Goal: Information Seeking & Learning: Learn about a topic

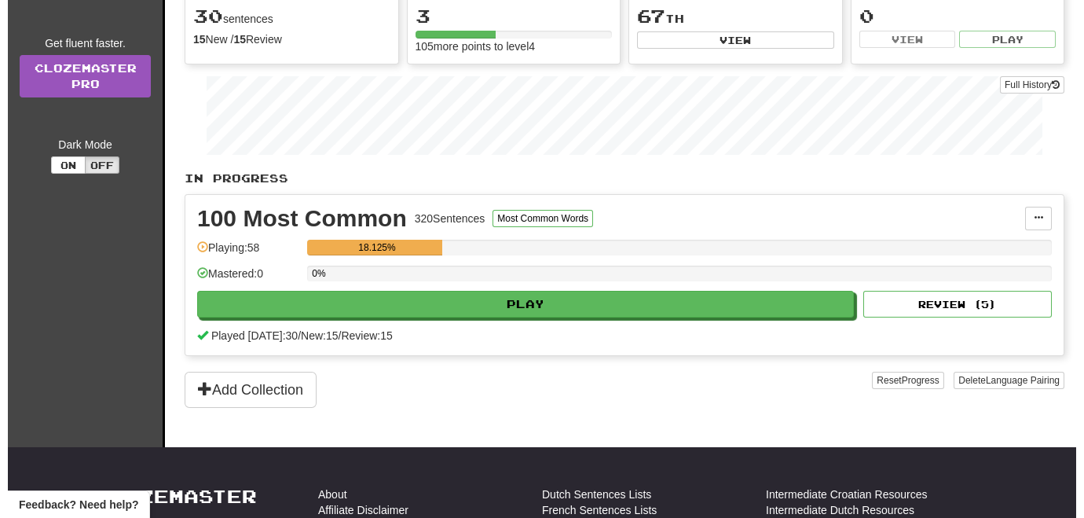
scroll to position [267, 0]
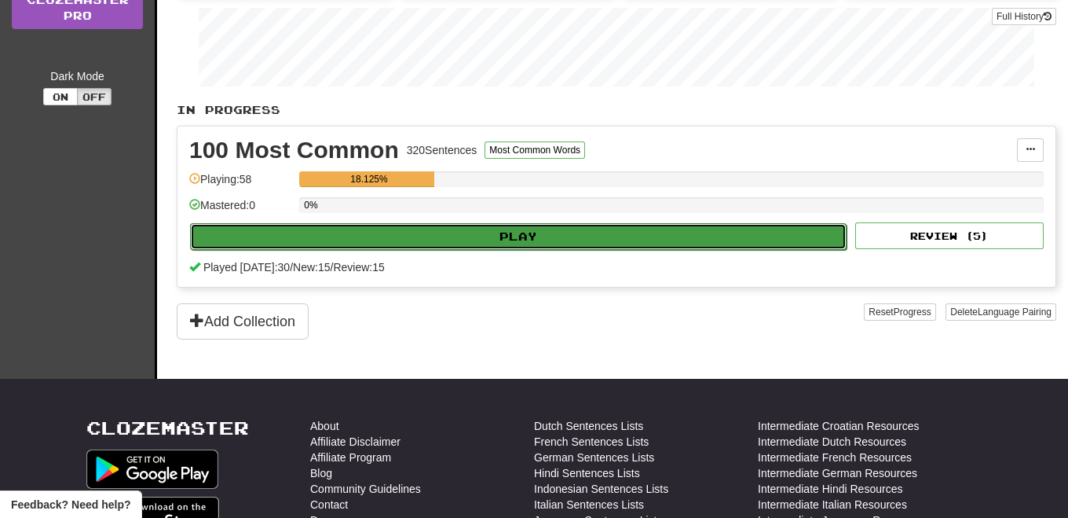
click at [648, 230] on button "Play" at bounding box center [518, 236] width 657 height 27
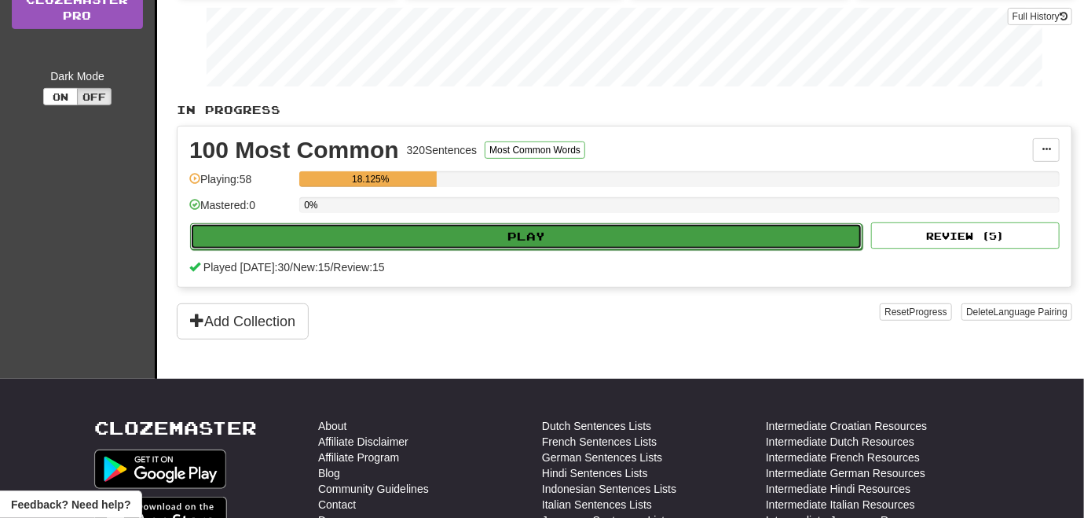
select select "**"
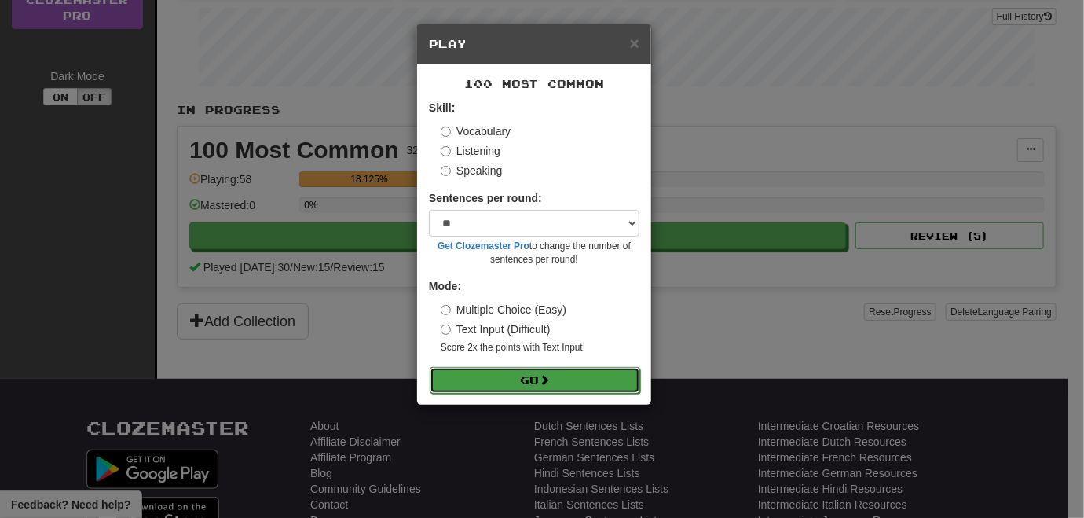
click at [526, 379] on button "Go" at bounding box center [535, 380] width 211 height 27
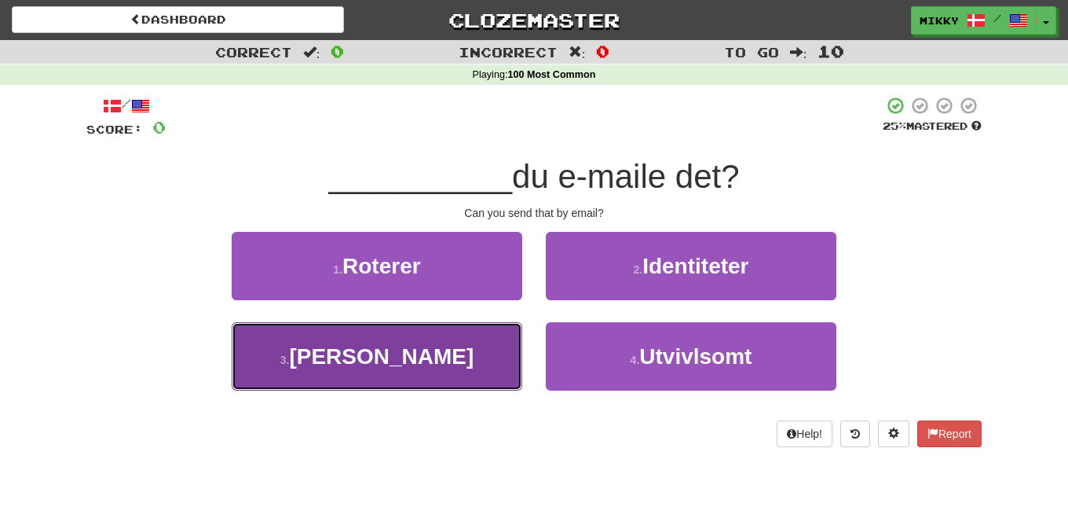
click at [442, 354] on button "3 . Kan" at bounding box center [377, 356] width 291 height 68
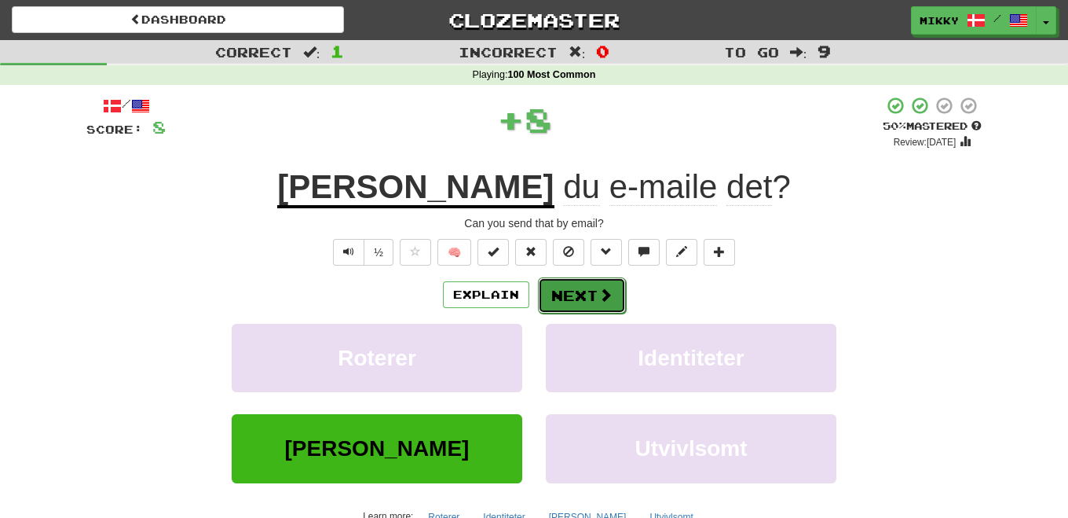
click at [586, 295] on button "Next" at bounding box center [582, 295] width 88 height 36
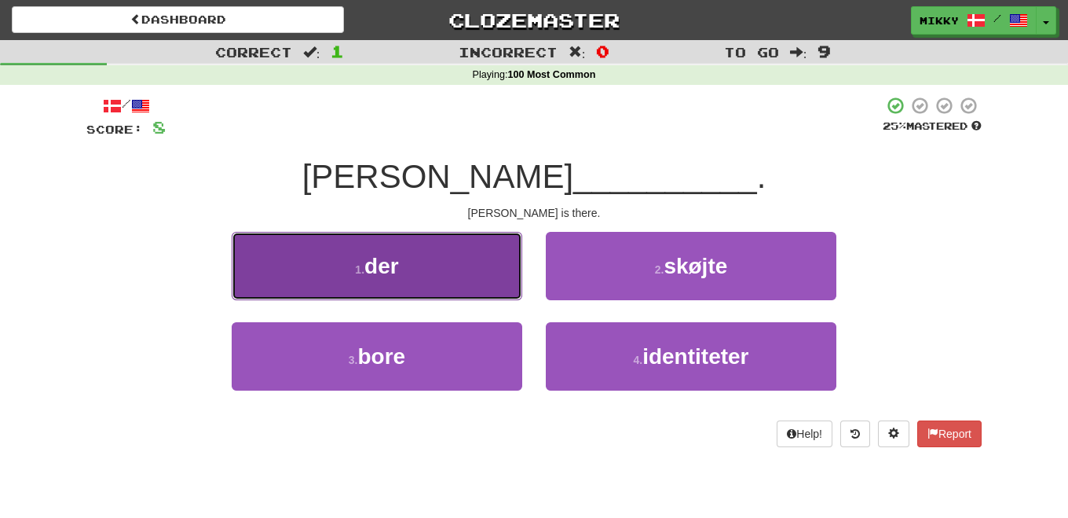
click at [469, 284] on button "1 . der" at bounding box center [377, 266] width 291 height 68
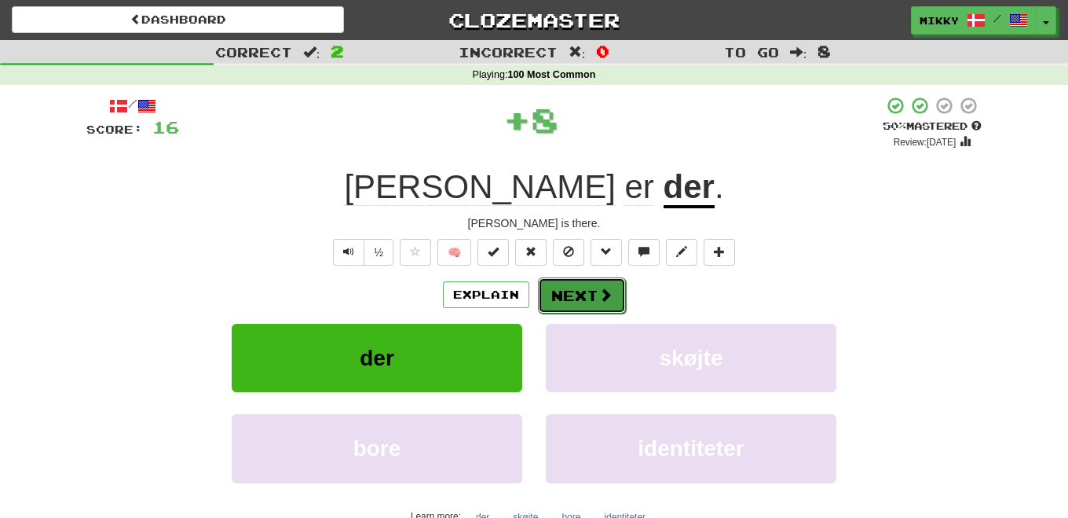
click at [602, 300] on span at bounding box center [606, 295] width 14 height 14
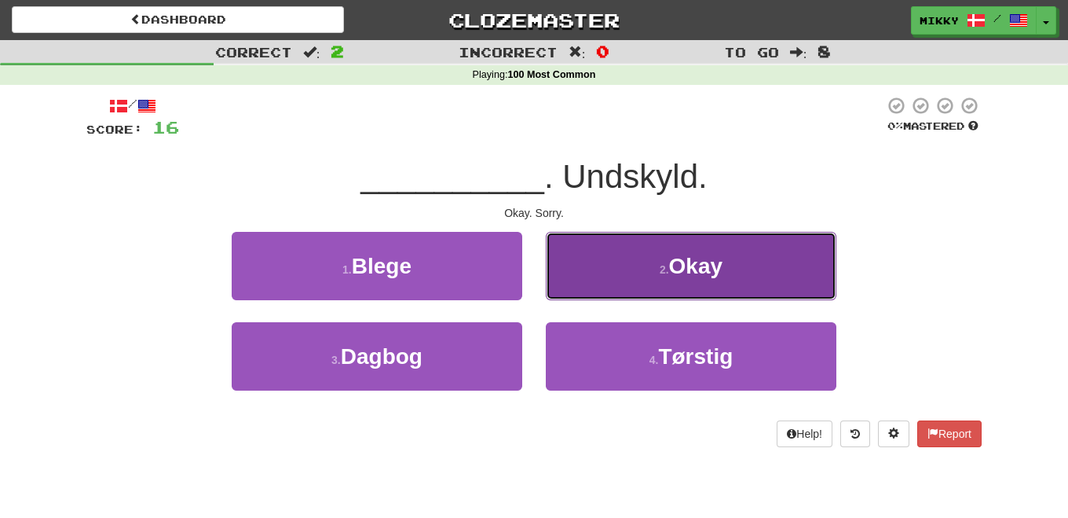
click at [600, 260] on button "2 . Okay" at bounding box center [691, 266] width 291 height 68
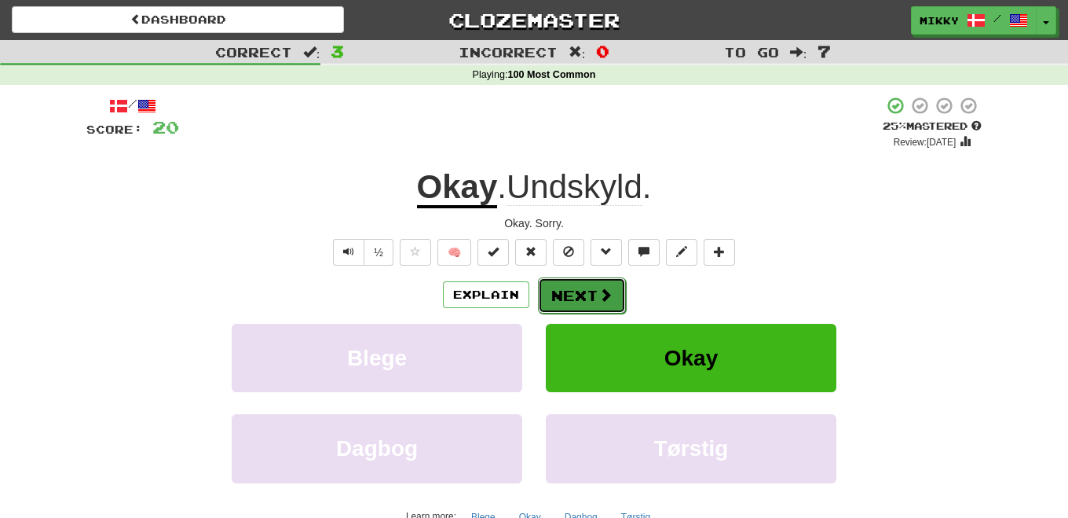
click at [581, 291] on button "Next" at bounding box center [582, 295] width 88 height 36
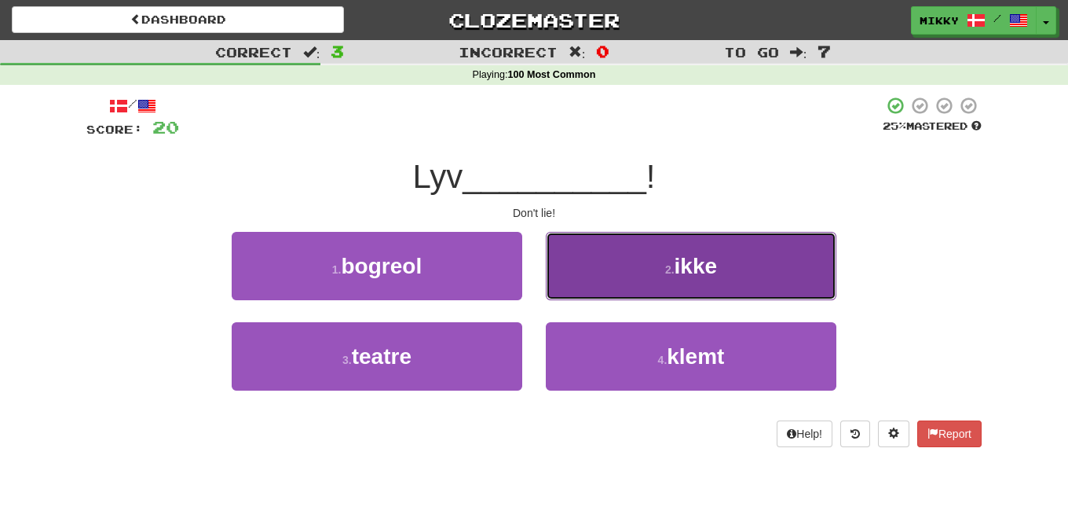
click at [629, 279] on button "2 . ikke" at bounding box center [691, 266] width 291 height 68
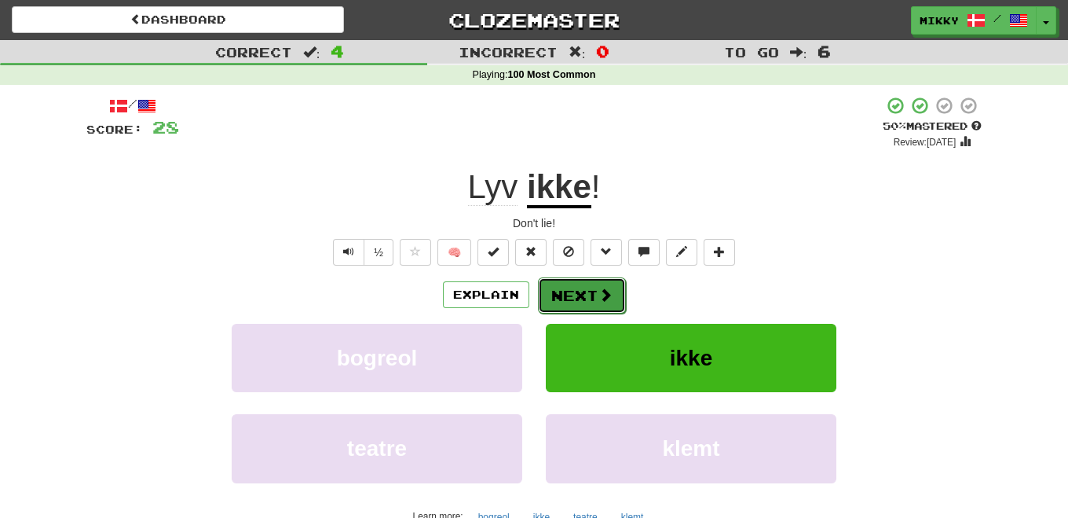
click at [569, 288] on button "Next" at bounding box center [582, 295] width 88 height 36
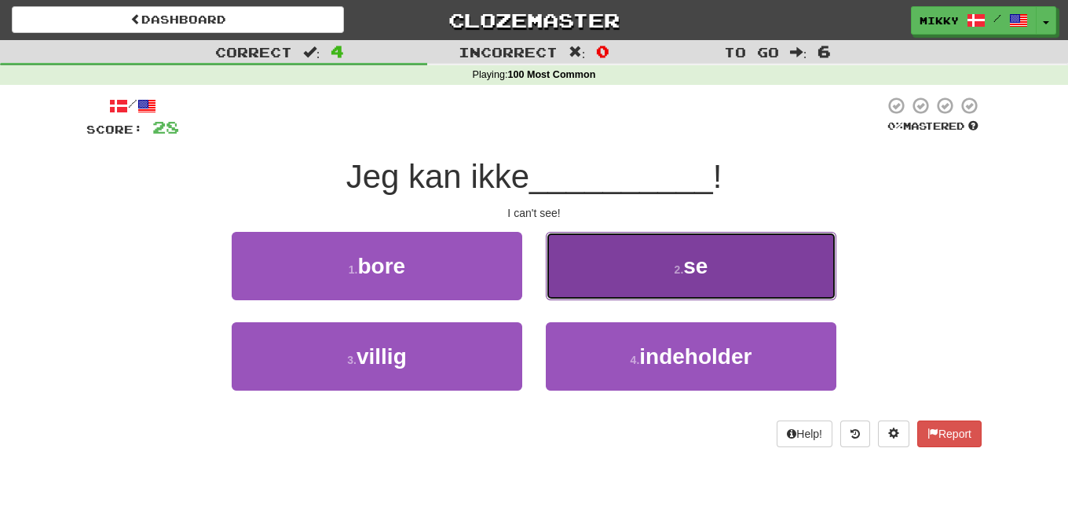
click at [680, 258] on button "2 . se" at bounding box center [691, 266] width 291 height 68
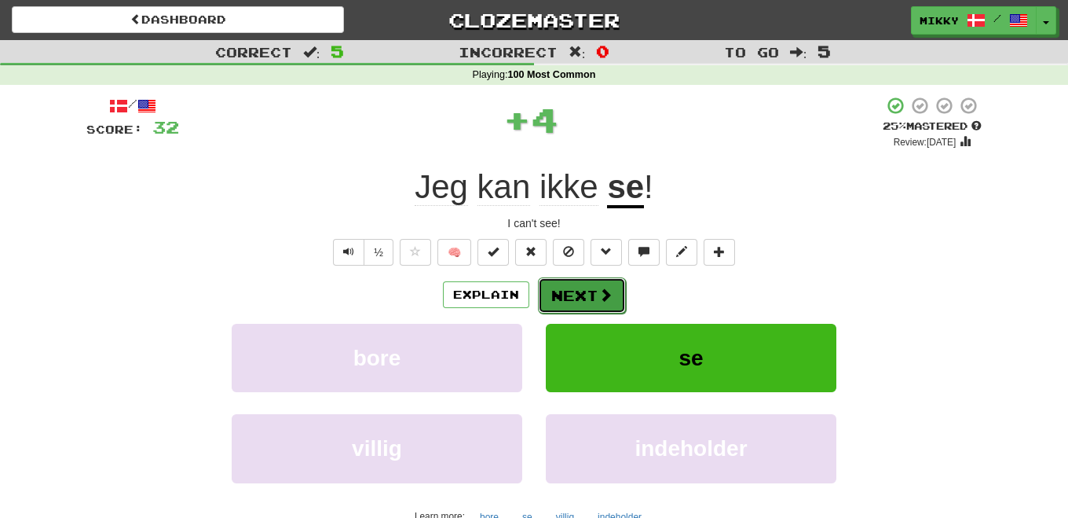
click at [567, 287] on button "Next" at bounding box center [582, 295] width 88 height 36
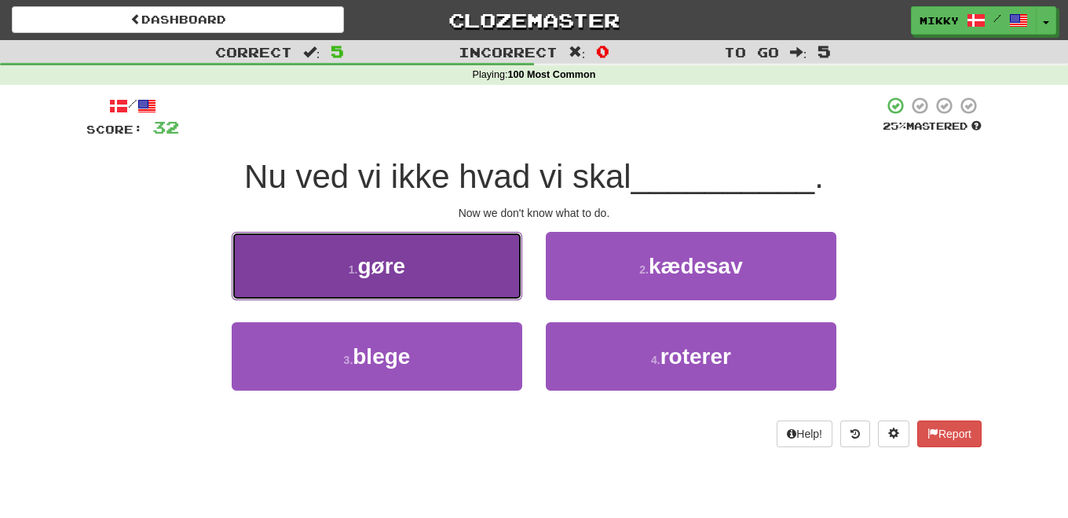
click at [449, 262] on button "1 . [PERSON_NAME]" at bounding box center [377, 266] width 291 height 68
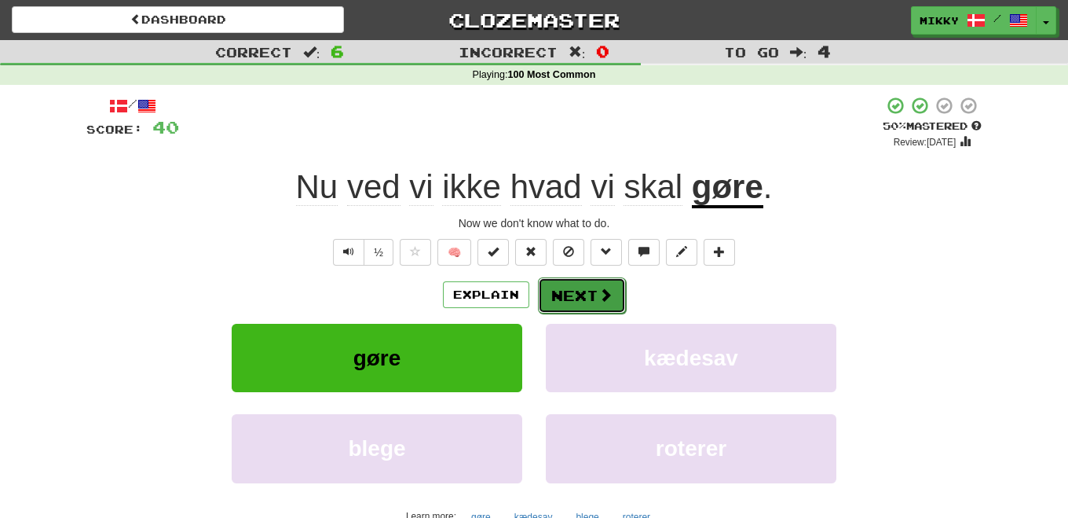
click at [581, 294] on button "Next" at bounding box center [582, 295] width 88 height 36
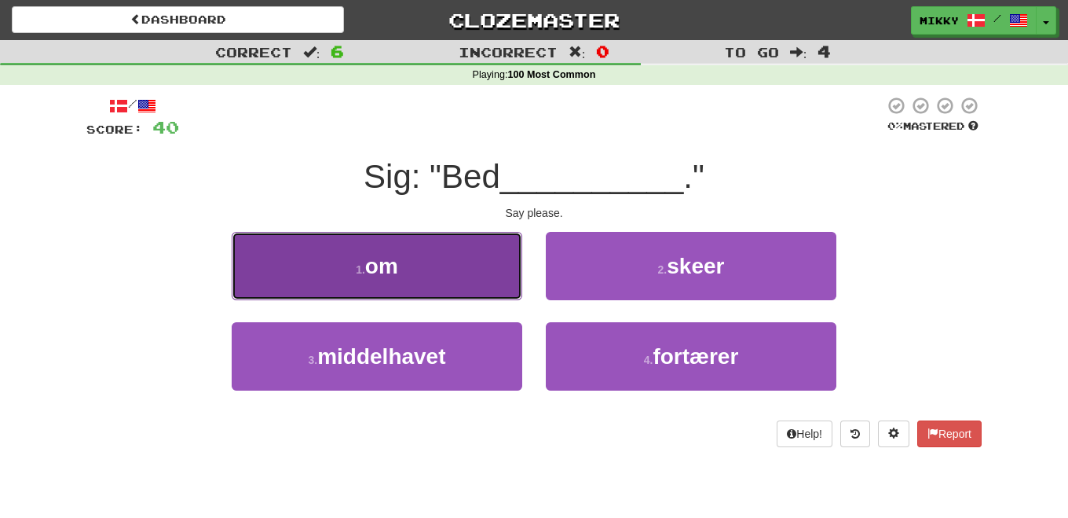
click at [454, 273] on button "1 . om" at bounding box center [377, 266] width 291 height 68
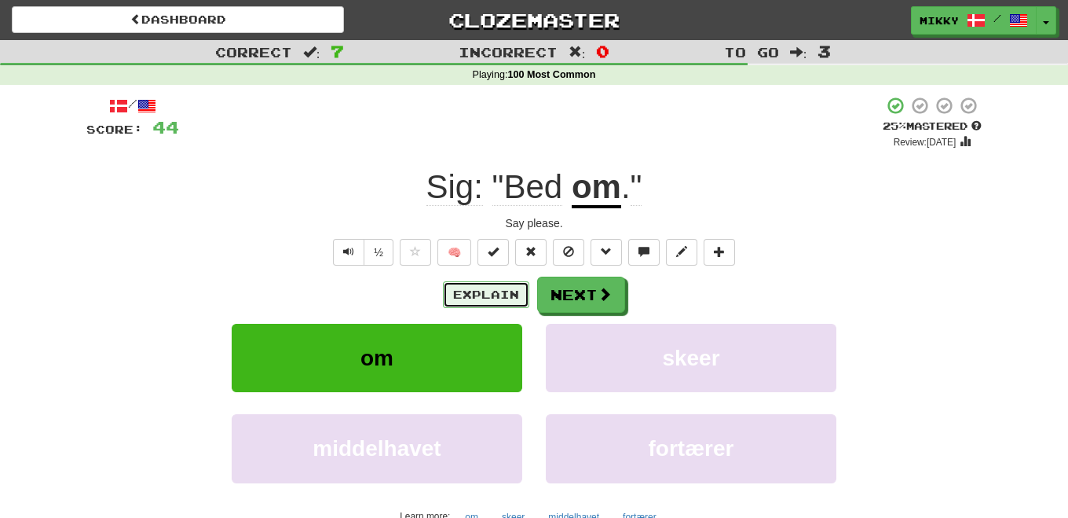
click at [474, 299] on button "Explain" at bounding box center [486, 294] width 86 height 27
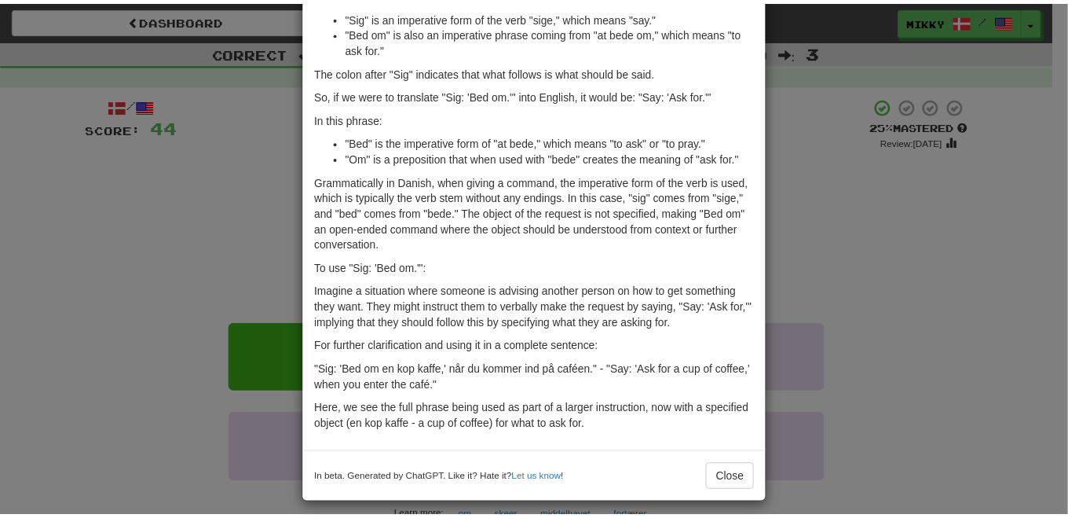
scroll to position [115, 0]
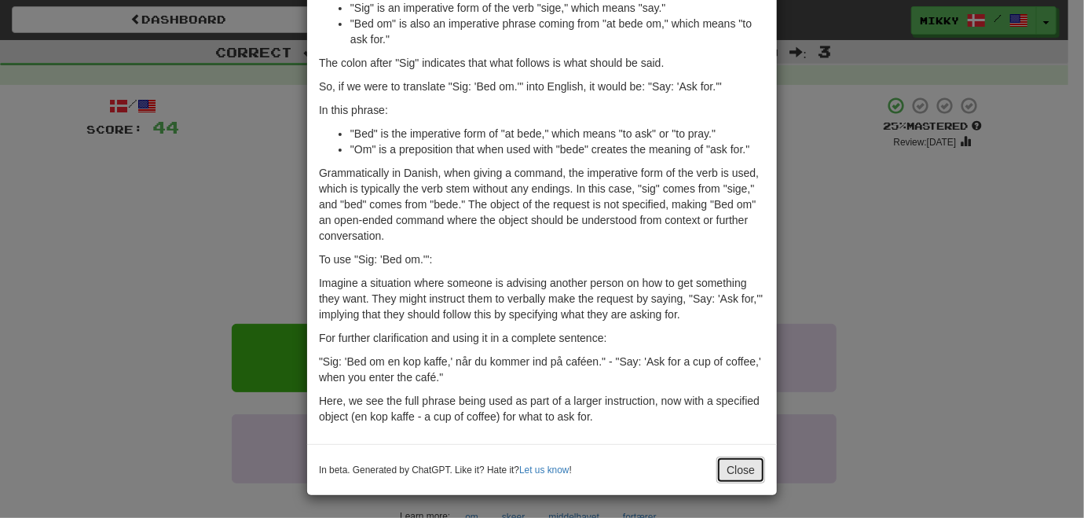
click at [736, 470] on button "Close" at bounding box center [740, 469] width 49 height 27
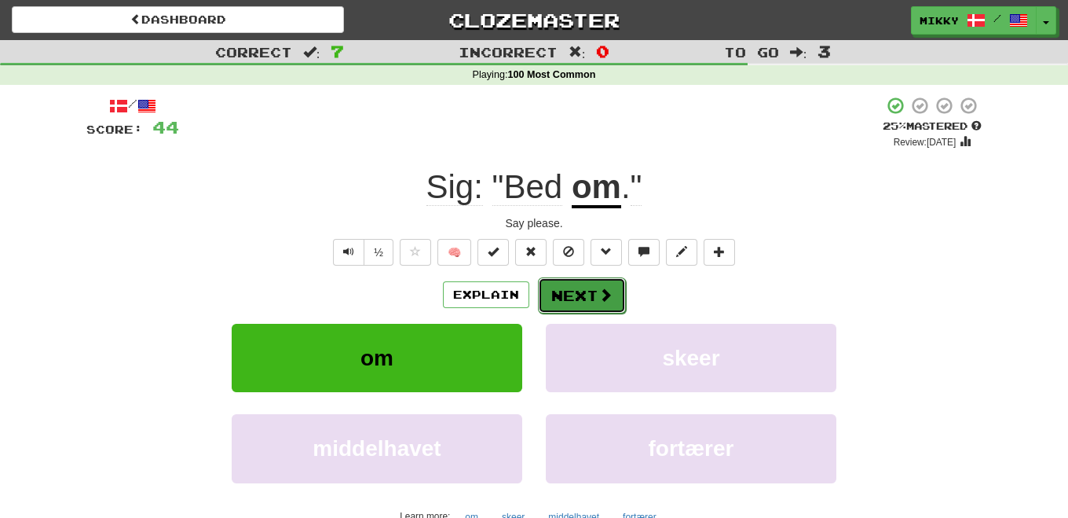
click at [581, 291] on button "Next" at bounding box center [582, 295] width 88 height 36
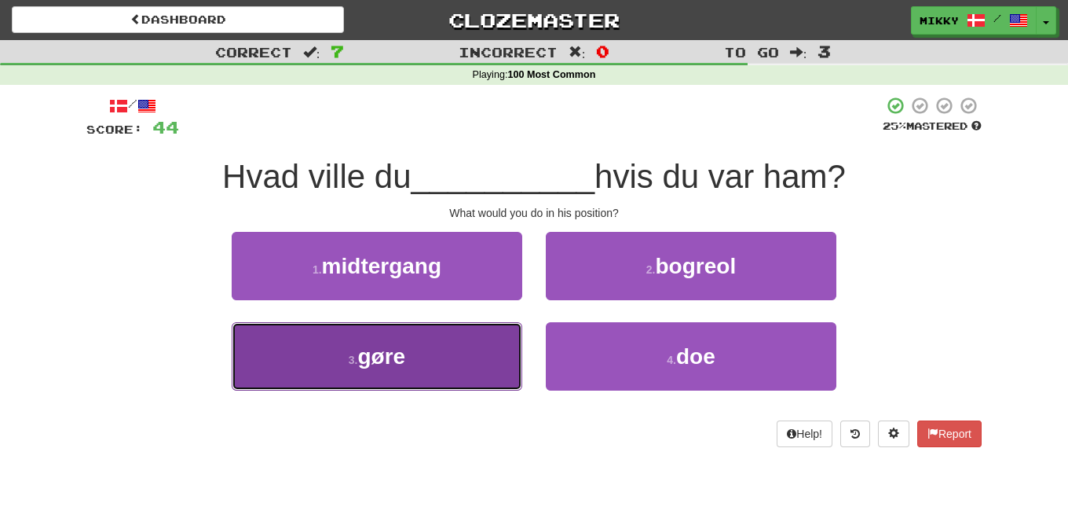
click at [432, 356] on button "3 . [PERSON_NAME]" at bounding box center [377, 356] width 291 height 68
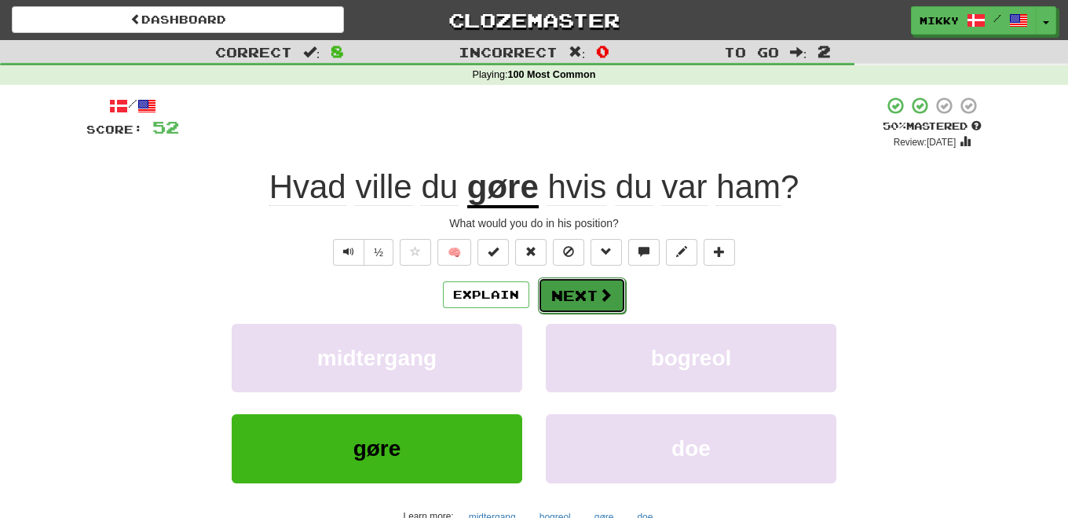
click at [581, 296] on button "Next" at bounding box center [582, 295] width 88 height 36
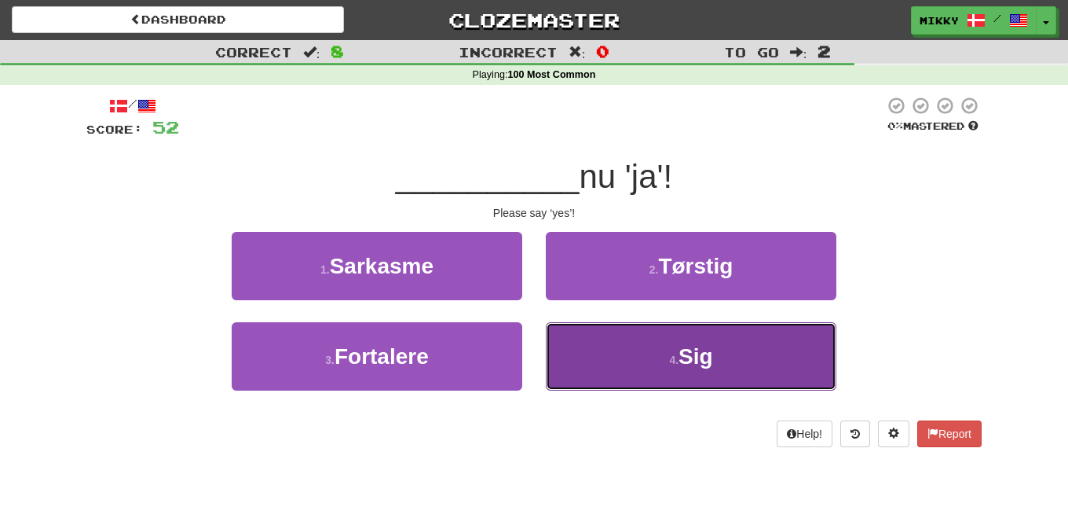
click at [622, 346] on button "4 . Sig" at bounding box center [691, 356] width 291 height 68
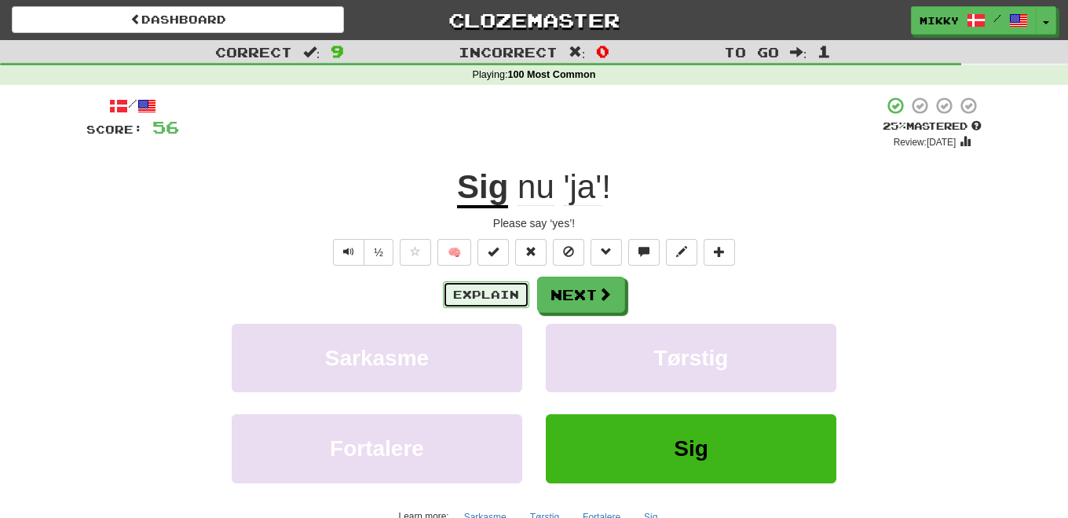
click at [511, 295] on button "Explain" at bounding box center [486, 294] width 86 height 27
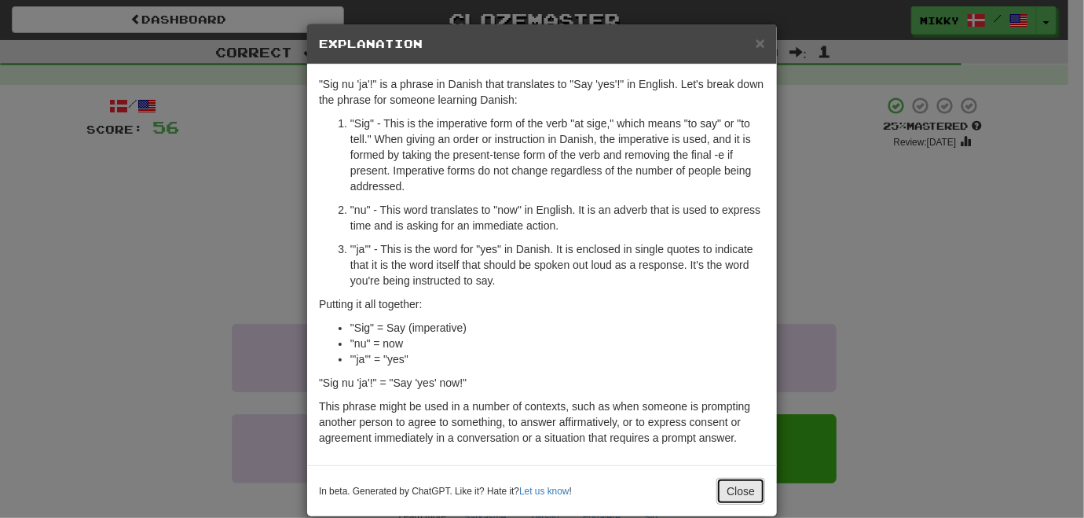
click at [729, 496] on button "Close" at bounding box center [740, 491] width 49 height 27
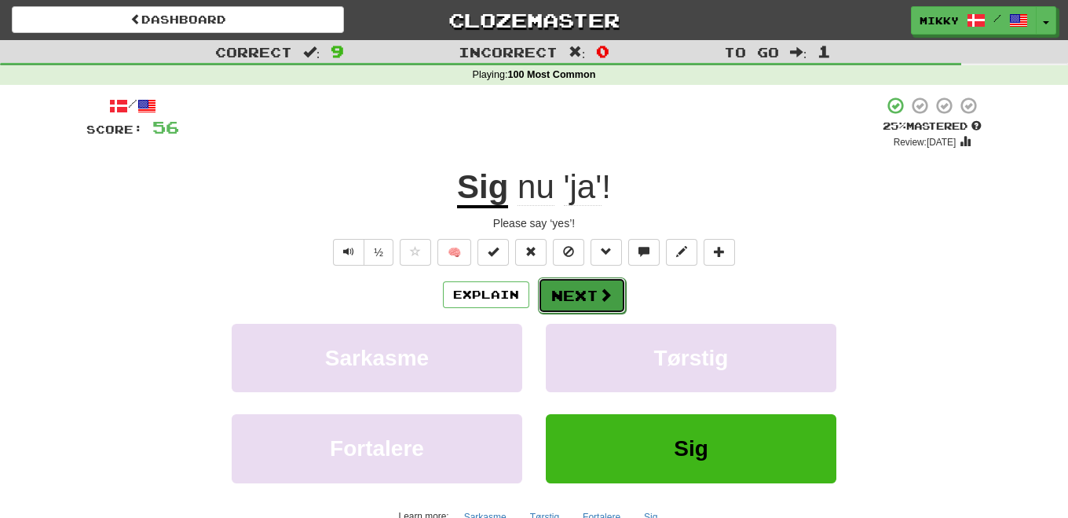
click at [592, 301] on button "Next" at bounding box center [582, 295] width 88 height 36
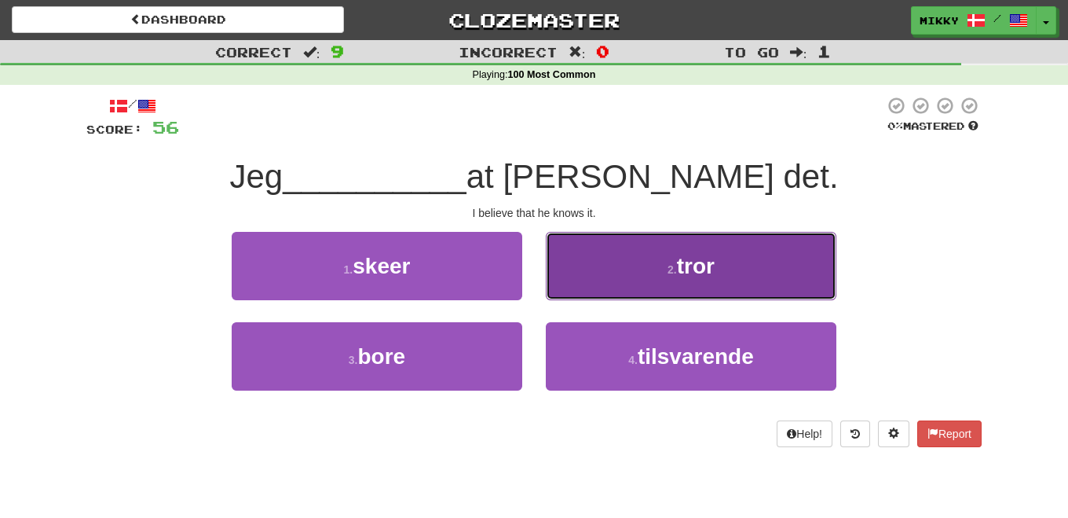
click at [673, 271] on small "2 ." at bounding box center [672, 269] width 9 height 13
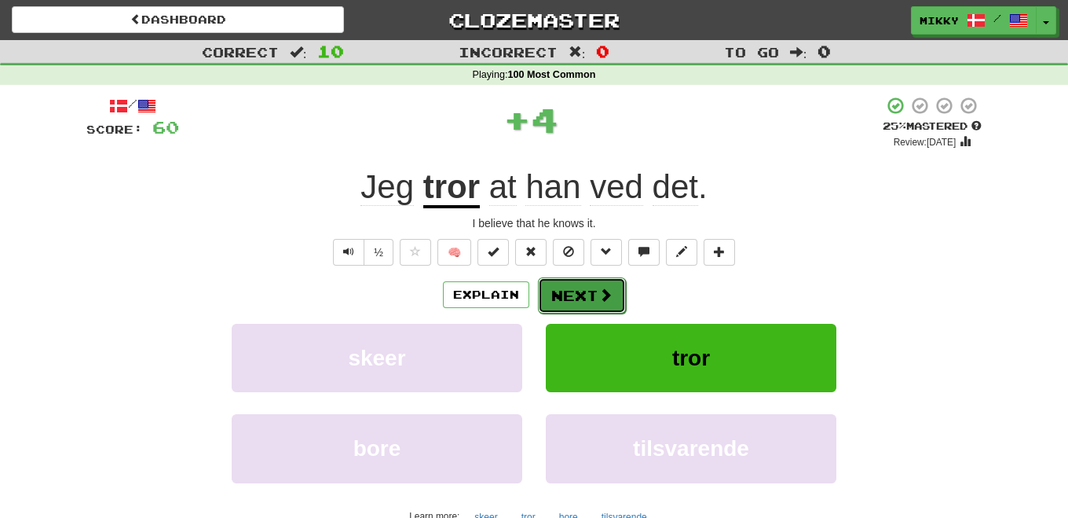
click at [594, 302] on button "Next" at bounding box center [582, 295] width 88 height 36
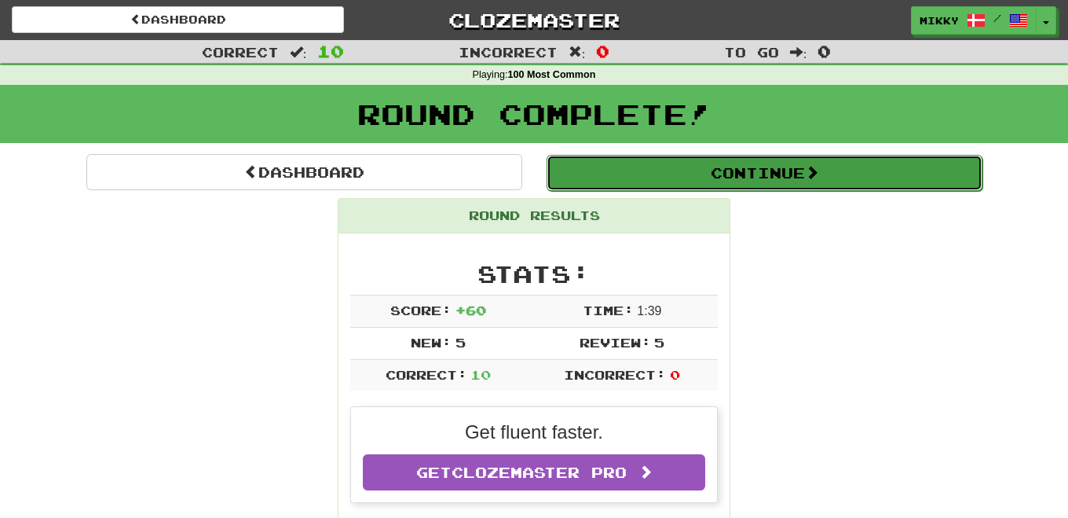
click at [848, 168] on button "Continue" at bounding box center [765, 173] width 436 height 36
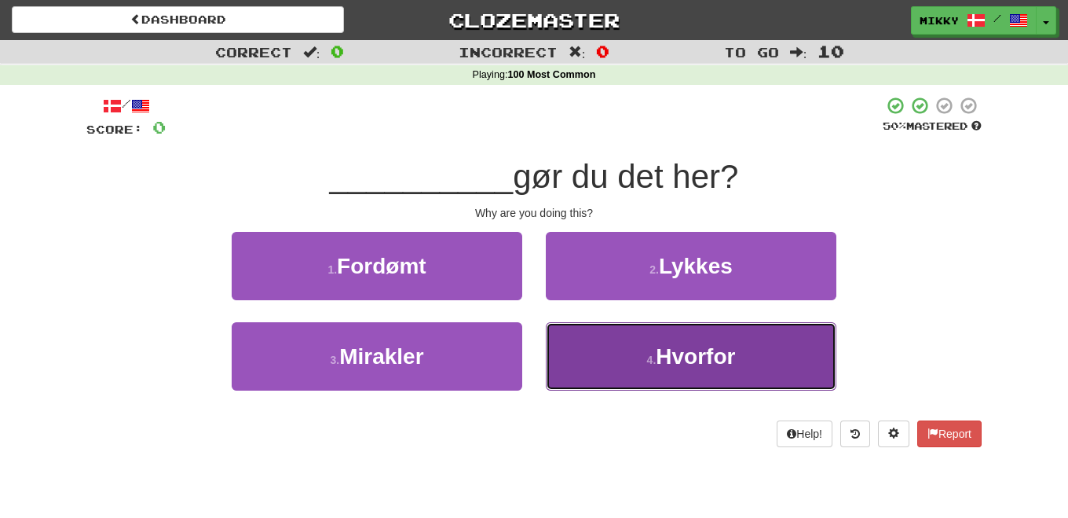
click at [695, 352] on span "Hvorfor" at bounding box center [695, 356] width 79 height 24
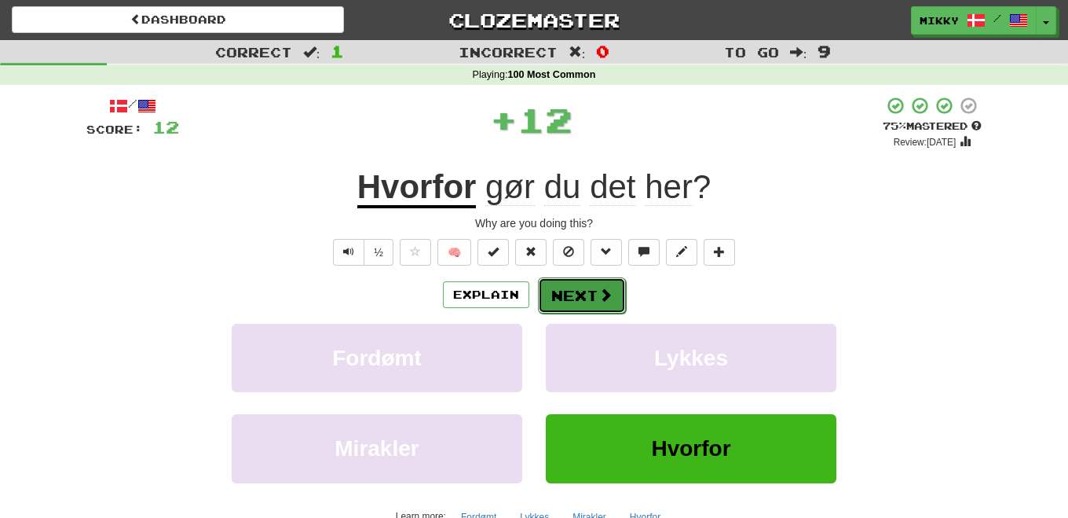
click at [577, 292] on button "Next" at bounding box center [582, 295] width 88 height 36
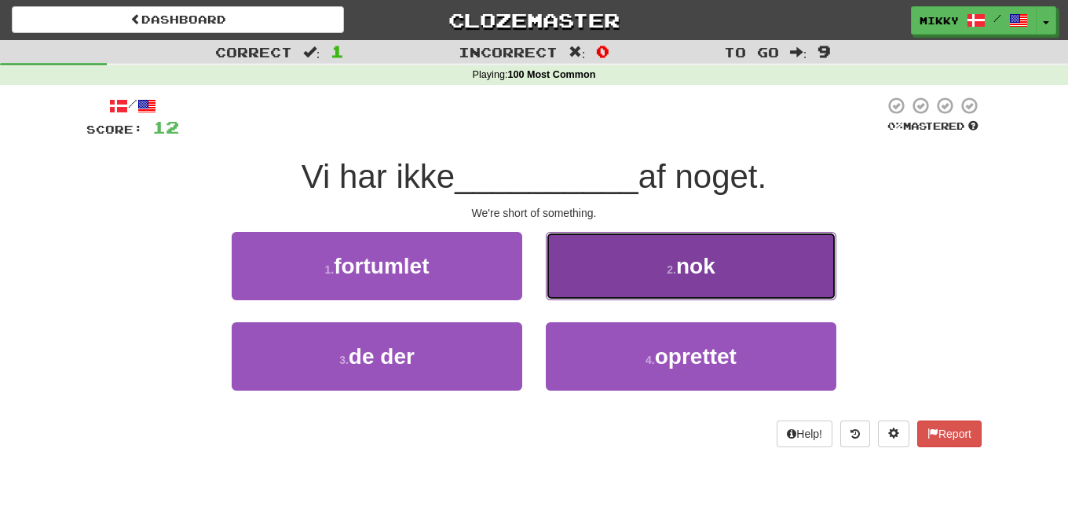
click at [659, 264] on button "2 . nok" at bounding box center [691, 266] width 291 height 68
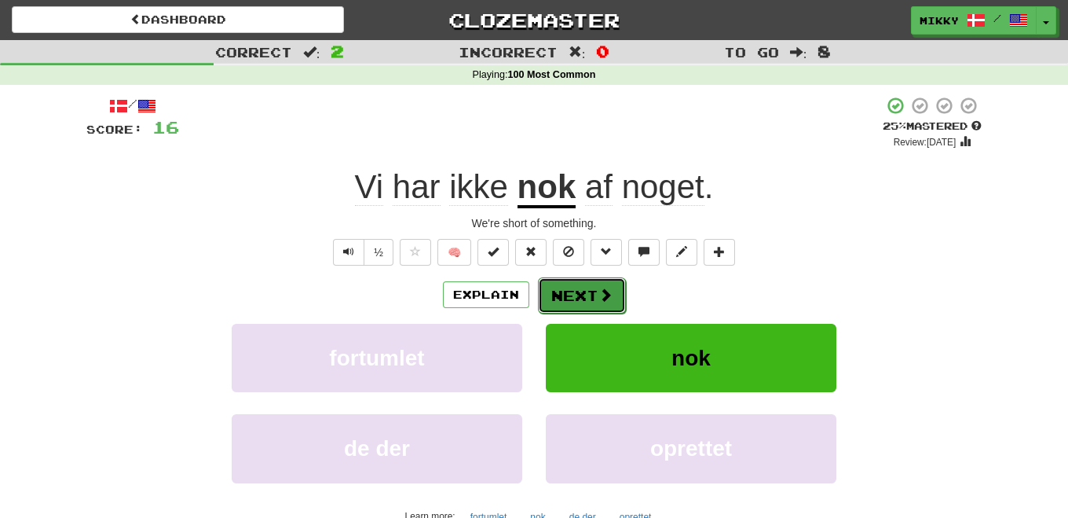
click at [595, 298] on button "Next" at bounding box center [582, 295] width 88 height 36
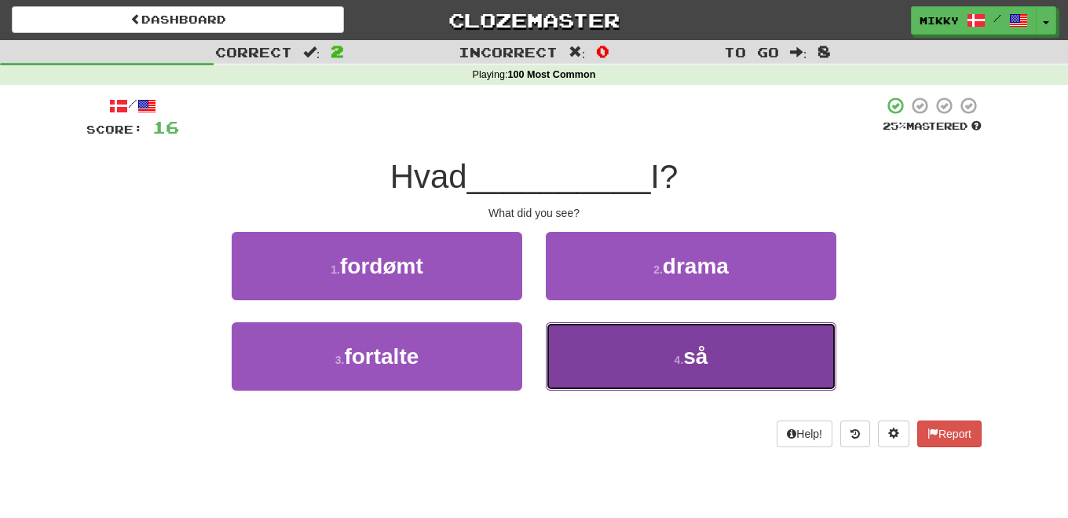
click at [681, 368] on button "4 . så" at bounding box center [691, 356] width 291 height 68
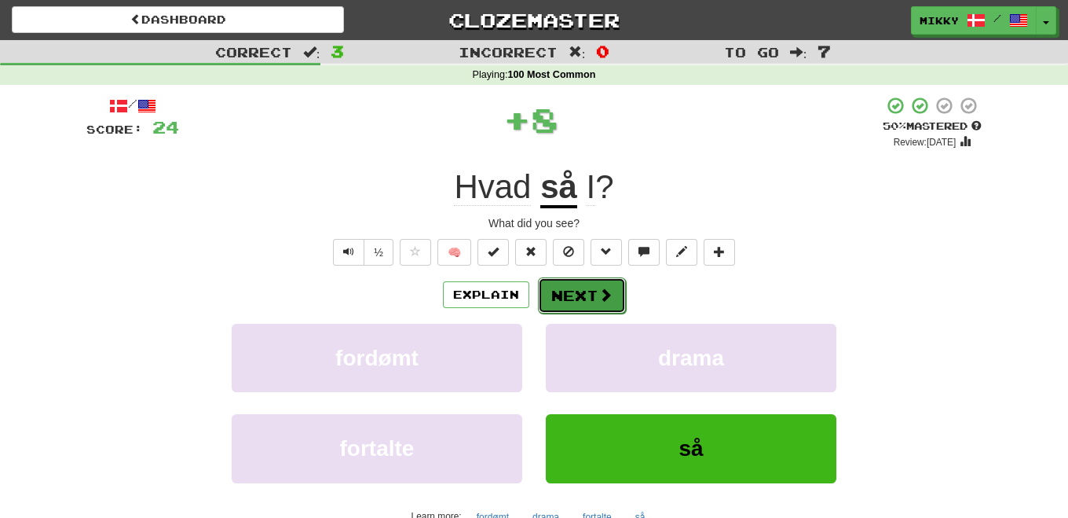
click at [590, 294] on button "Next" at bounding box center [582, 295] width 88 height 36
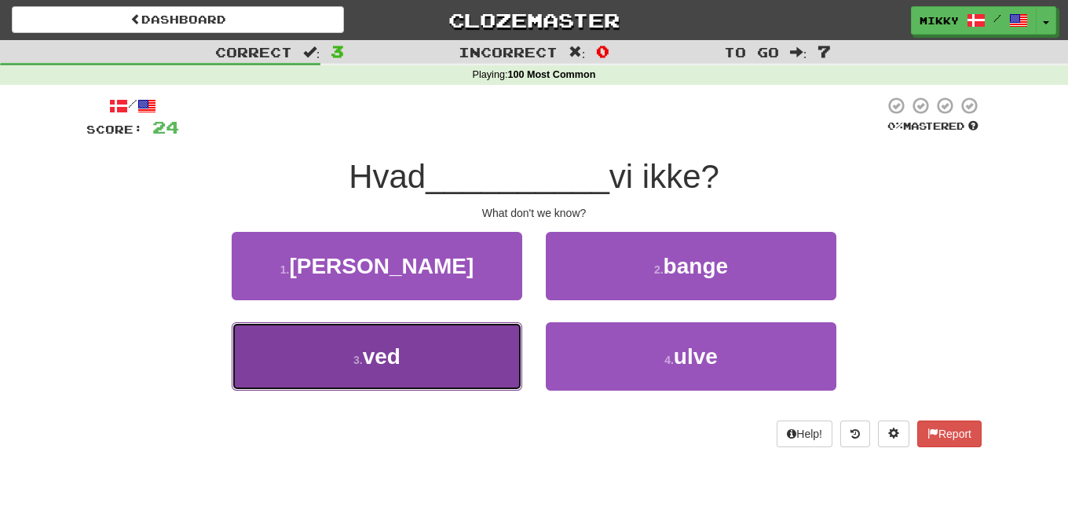
click at [365, 350] on span "ved" at bounding box center [382, 356] width 38 height 24
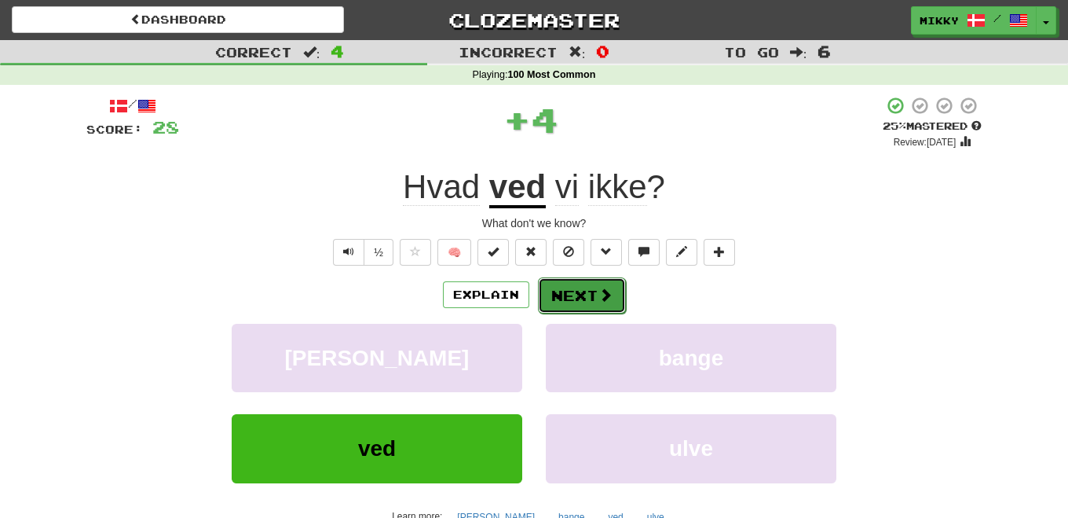
click at [579, 290] on button "Next" at bounding box center [582, 295] width 88 height 36
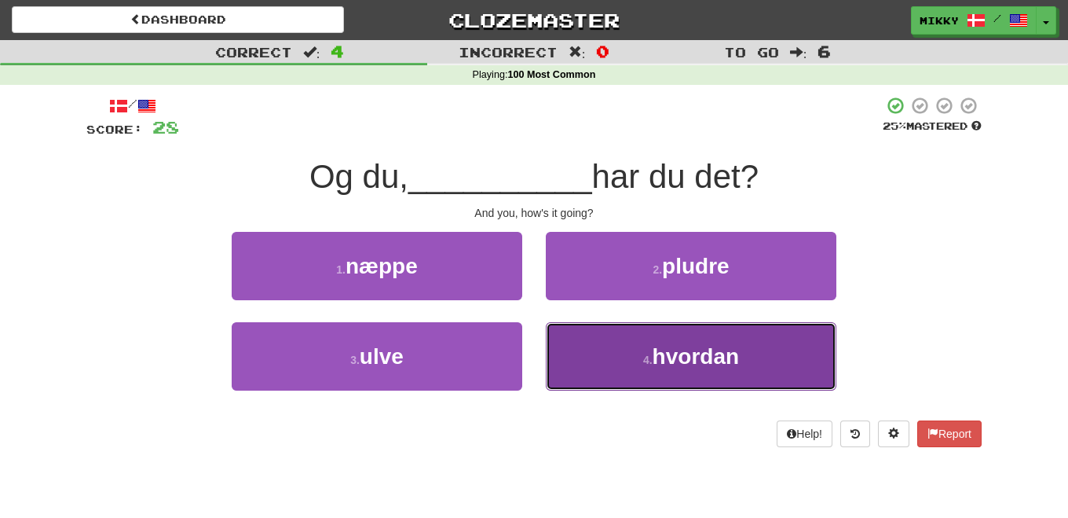
click at [703, 344] on span "hvordan" at bounding box center [696, 356] width 86 height 24
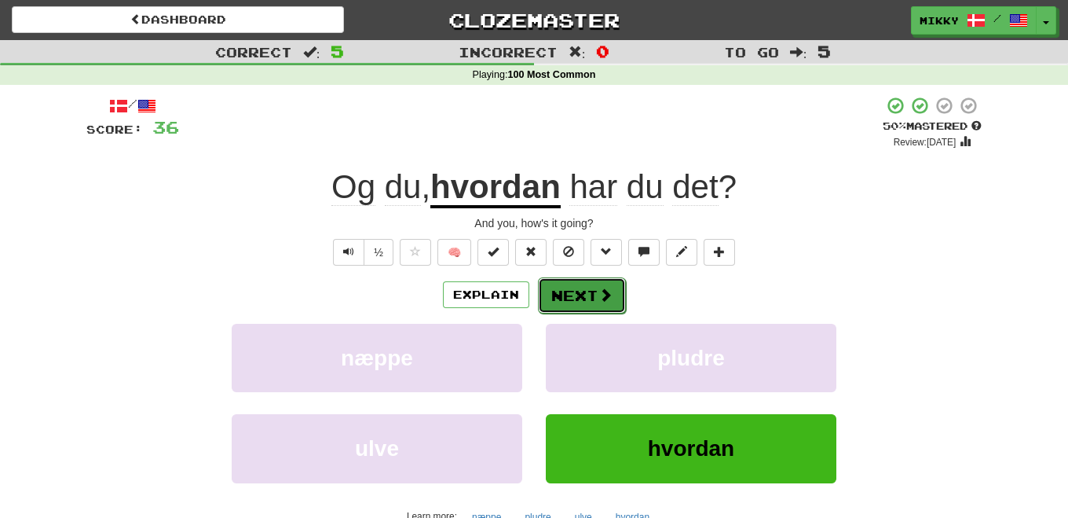
click at [591, 298] on button "Next" at bounding box center [582, 295] width 88 height 36
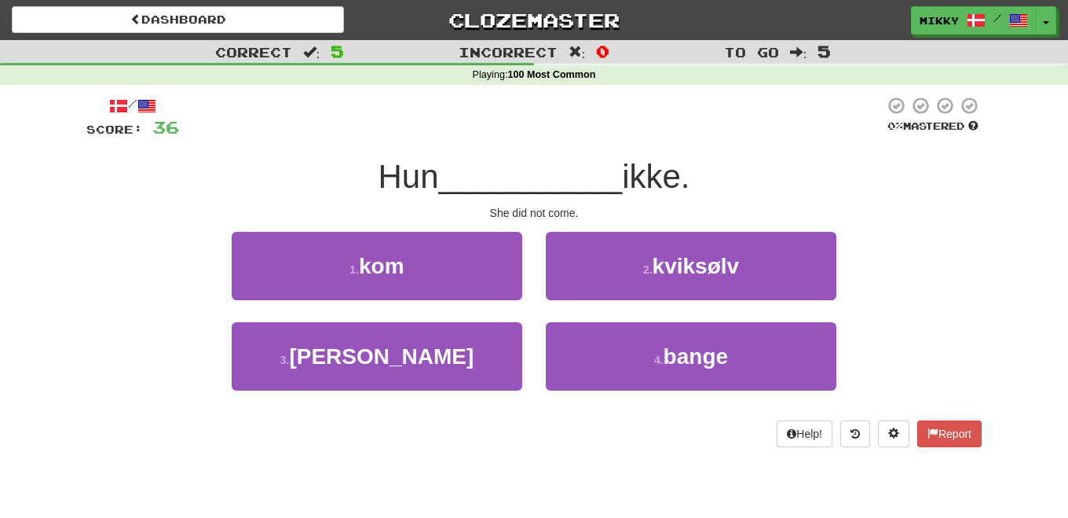
click at [395, 300] on div "1 . kom" at bounding box center [377, 277] width 314 height 90
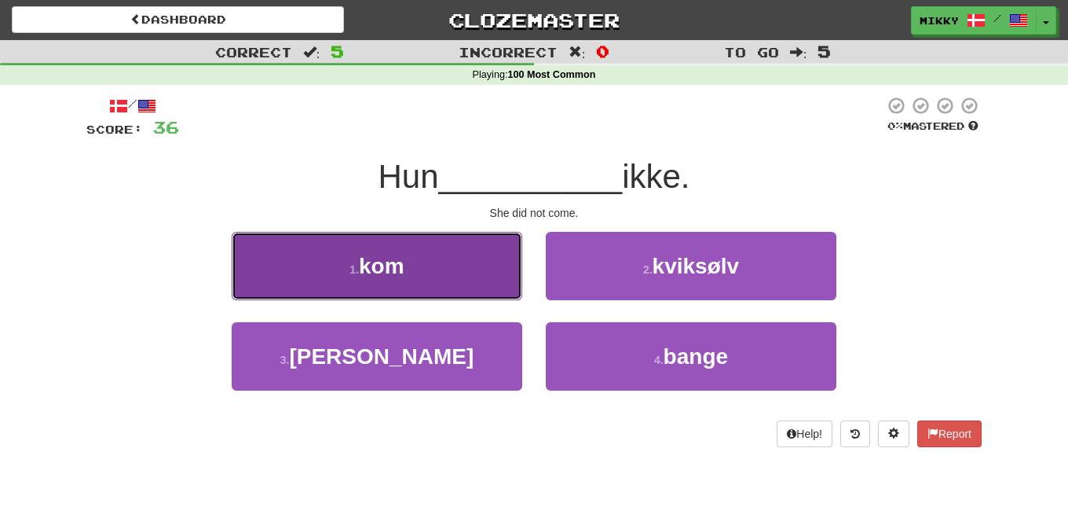
click at [389, 284] on button "1 . kom" at bounding box center [377, 266] width 291 height 68
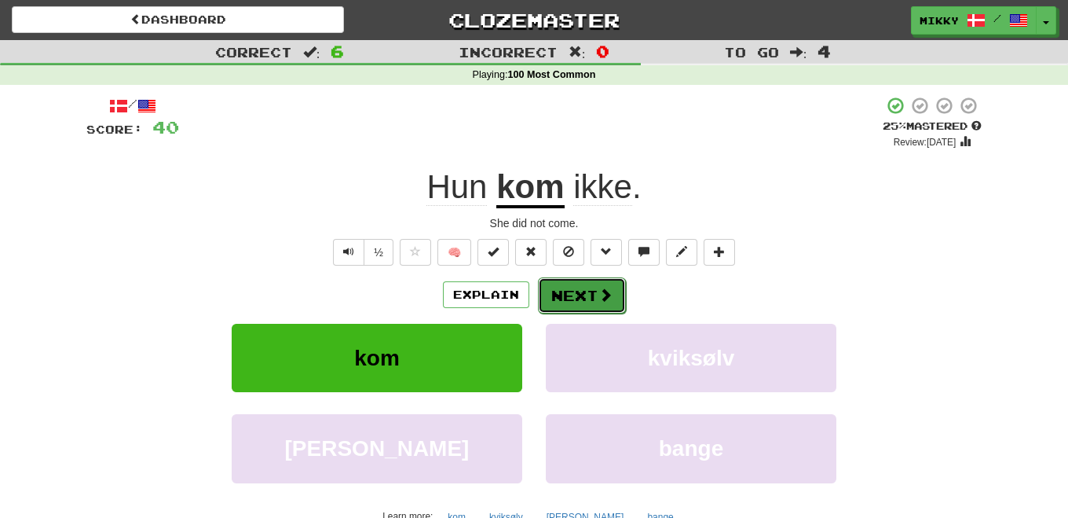
click at [581, 286] on button "Next" at bounding box center [582, 295] width 88 height 36
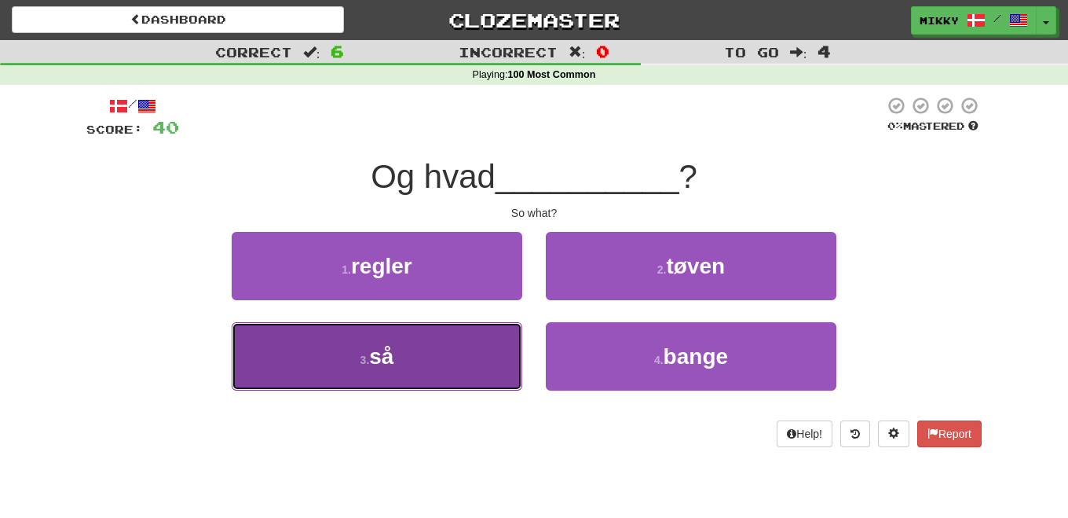
click at [423, 364] on button "3 . så" at bounding box center [377, 356] width 291 height 68
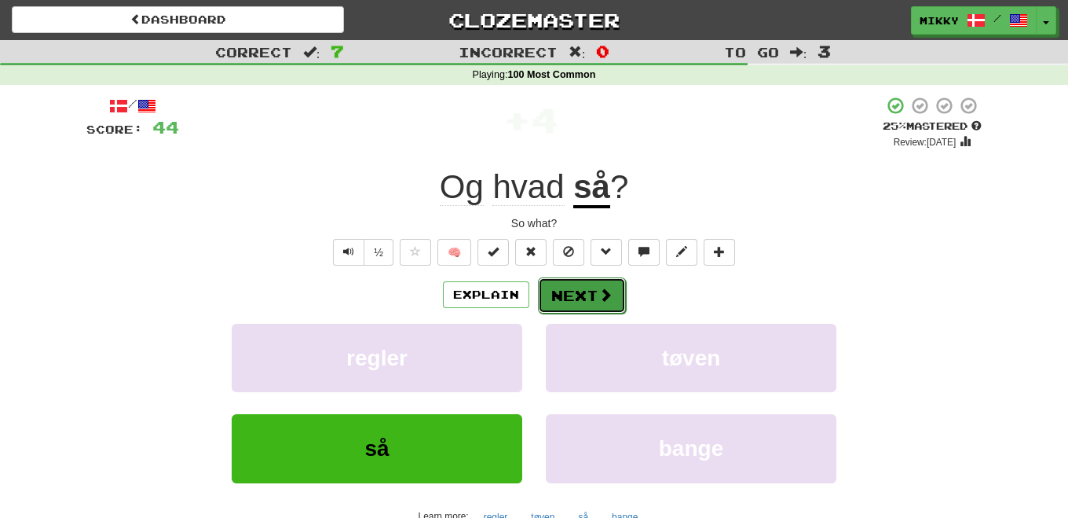
click at [581, 290] on button "Next" at bounding box center [582, 295] width 88 height 36
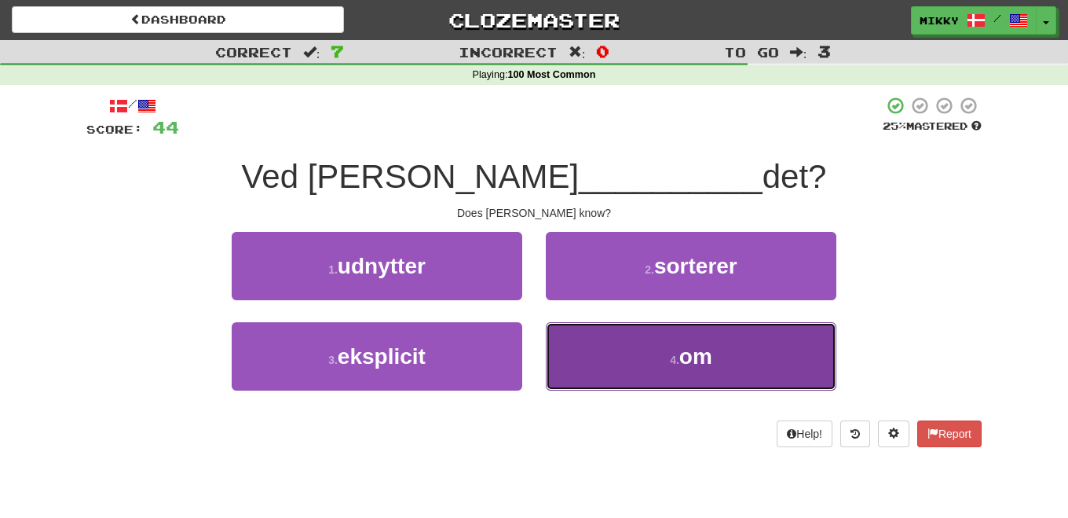
click at [663, 353] on button "4 . om" at bounding box center [691, 356] width 291 height 68
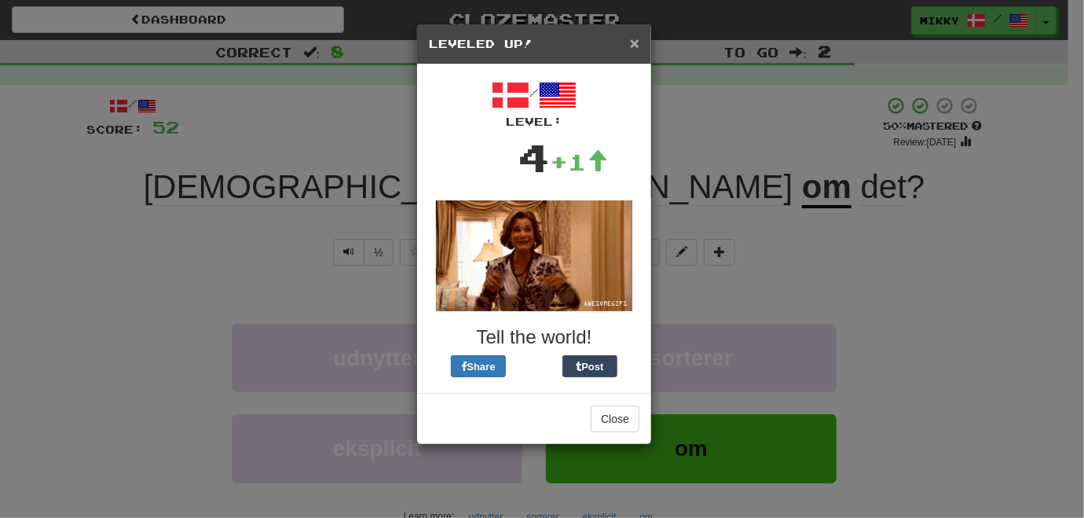
click at [631, 44] on span "×" at bounding box center [634, 43] width 9 height 18
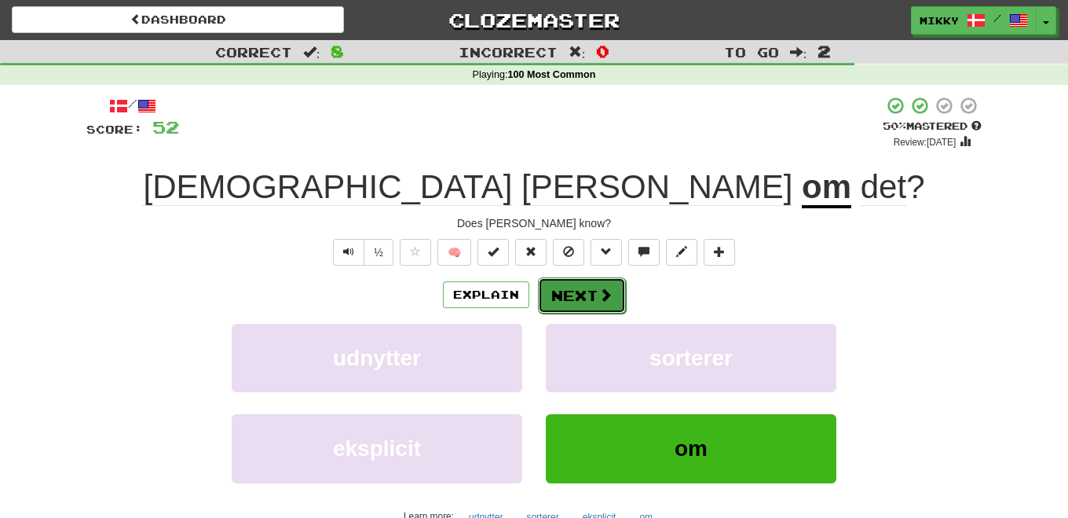
click at [595, 306] on button "Next" at bounding box center [582, 295] width 88 height 36
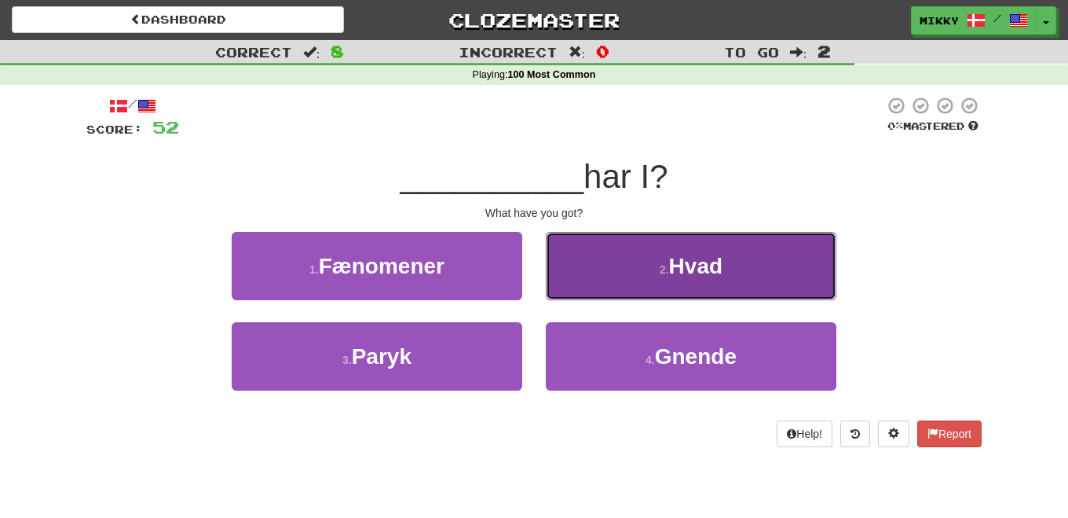
click at [715, 264] on span "Hvad" at bounding box center [695, 266] width 53 height 24
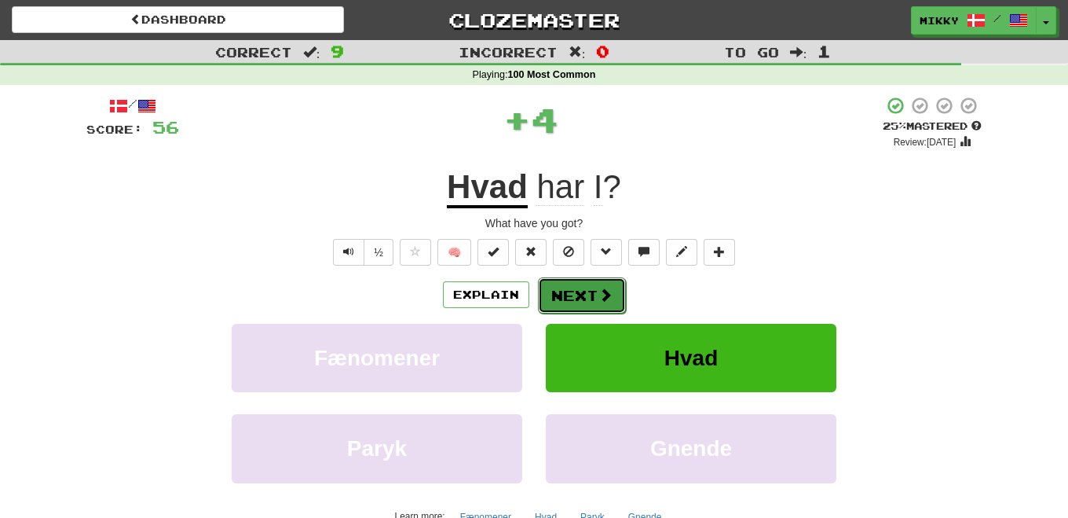
click at [581, 287] on button "Next" at bounding box center [582, 295] width 88 height 36
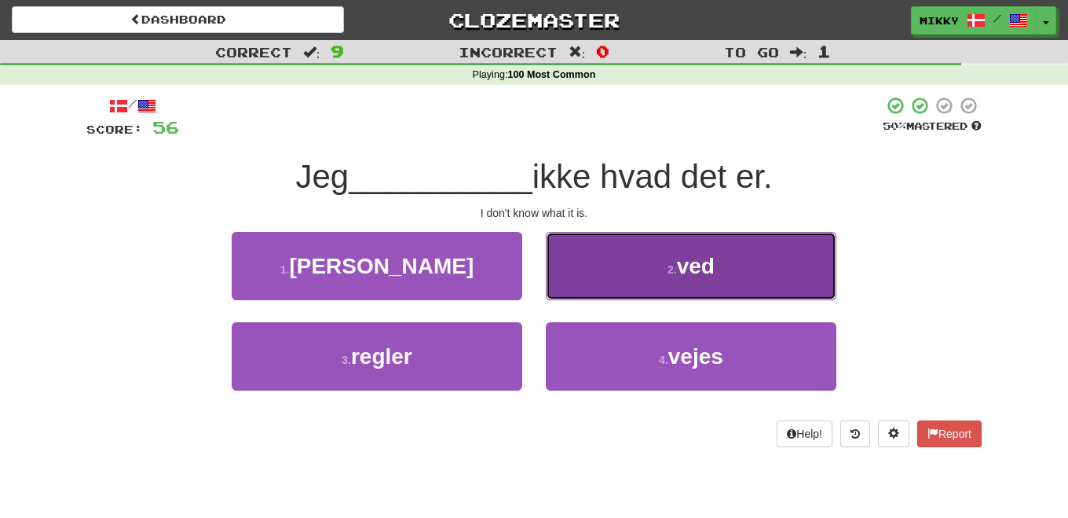
click at [587, 259] on button "2 . ved" at bounding box center [691, 266] width 291 height 68
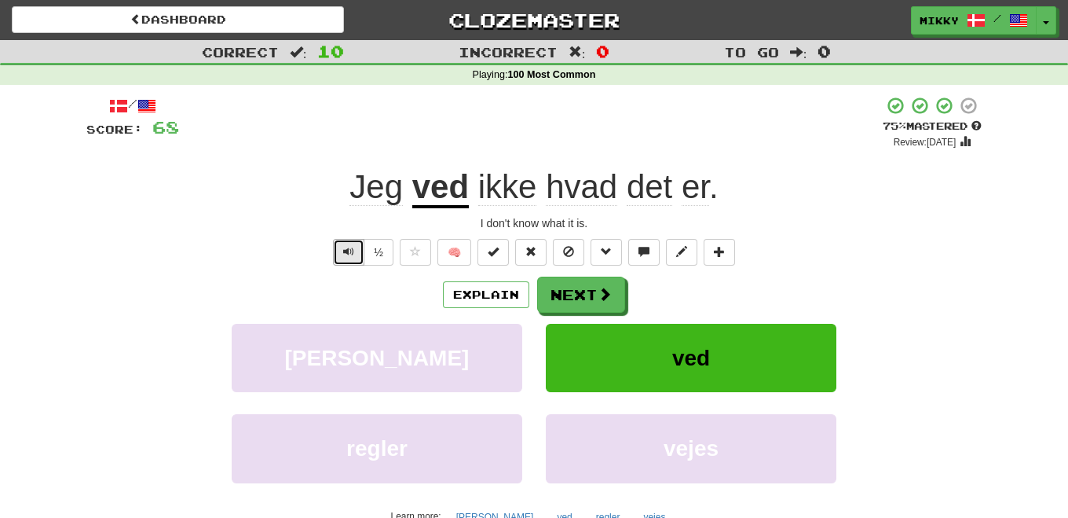
click at [350, 258] on button "Text-to-speech controls" at bounding box center [348, 252] width 31 height 27
click at [383, 252] on button "½" at bounding box center [379, 252] width 30 height 27
click at [574, 287] on button "Next" at bounding box center [582, 295] width 88 height 36
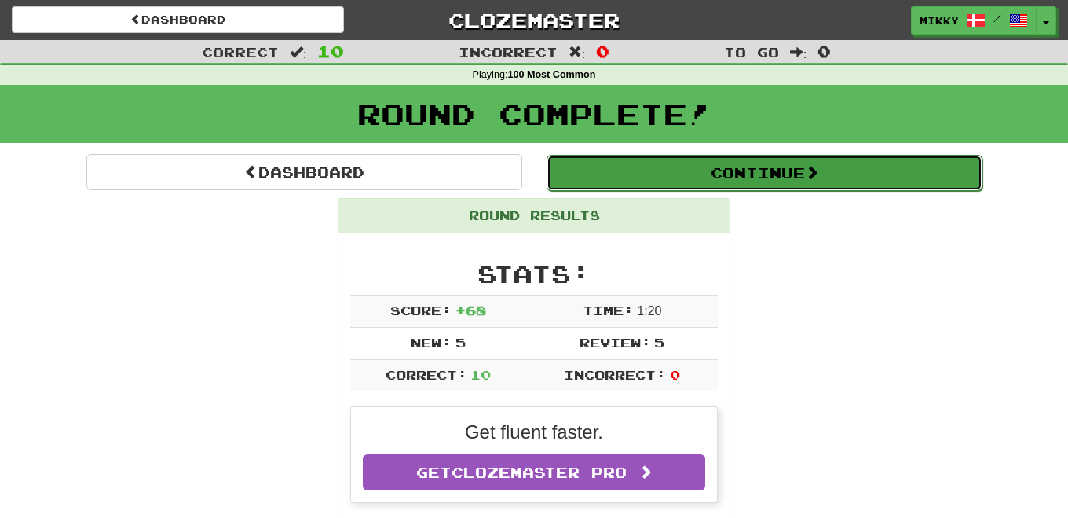
click at [777, 172] on button "Continue" at bounding box center [765, 173] width 436 height 36
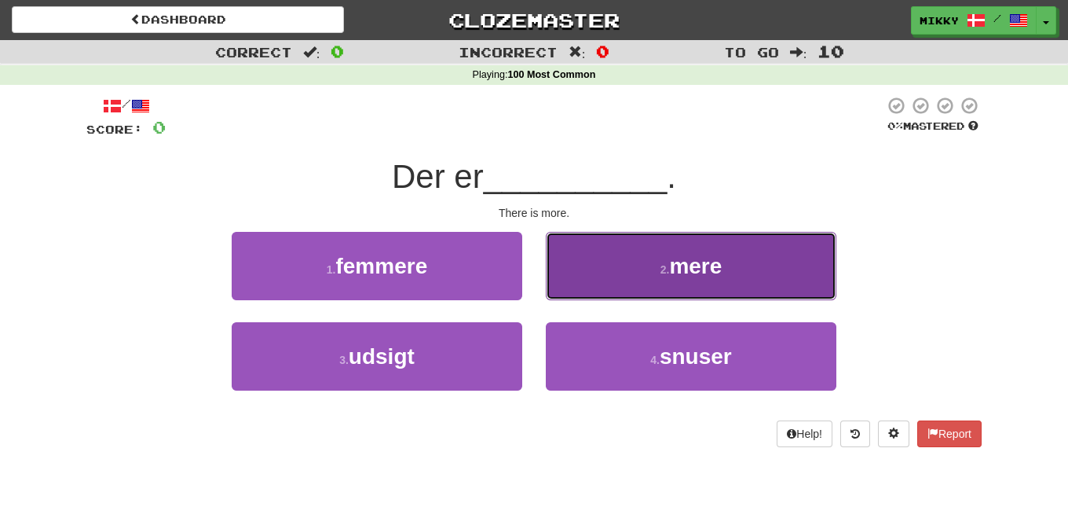
click at [665, 253] on button "2 . mere" at bounding box center [691, 266] width 291 height 68
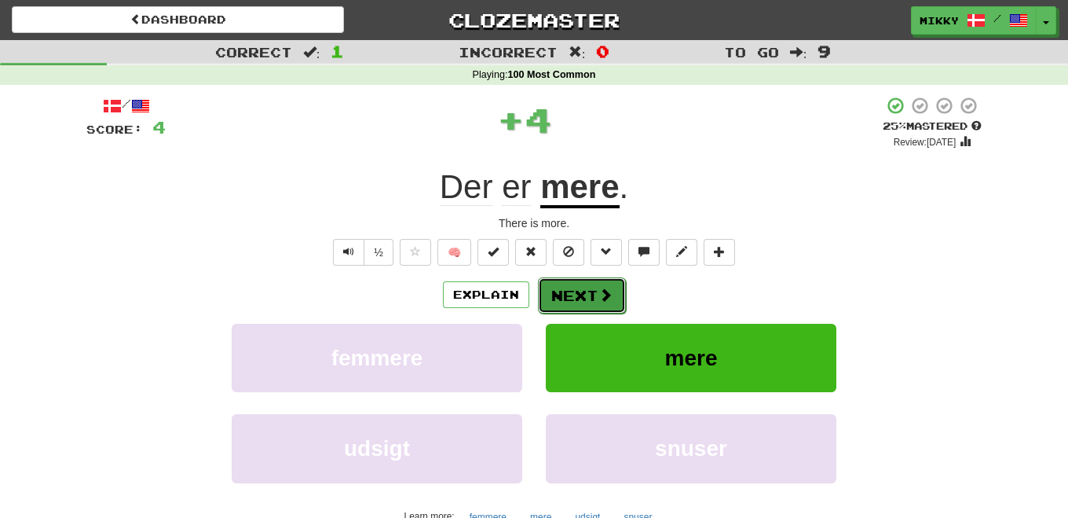
click at [573, 294] on button "Next" at bounding box center [582, 295] width 88 height 36
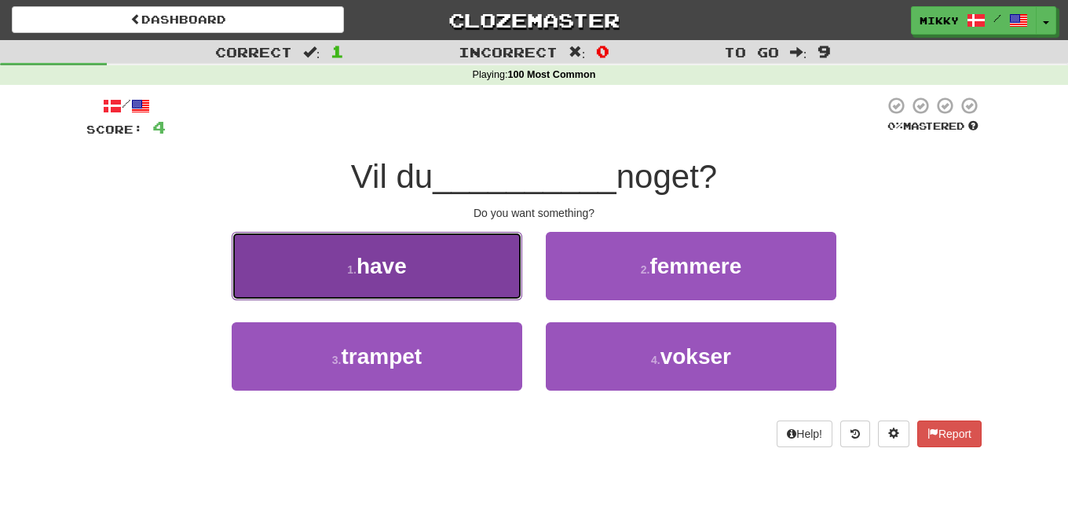
click at [484, 267] on button "1 . have" at bounding box center [377, 266] width 291 height 68
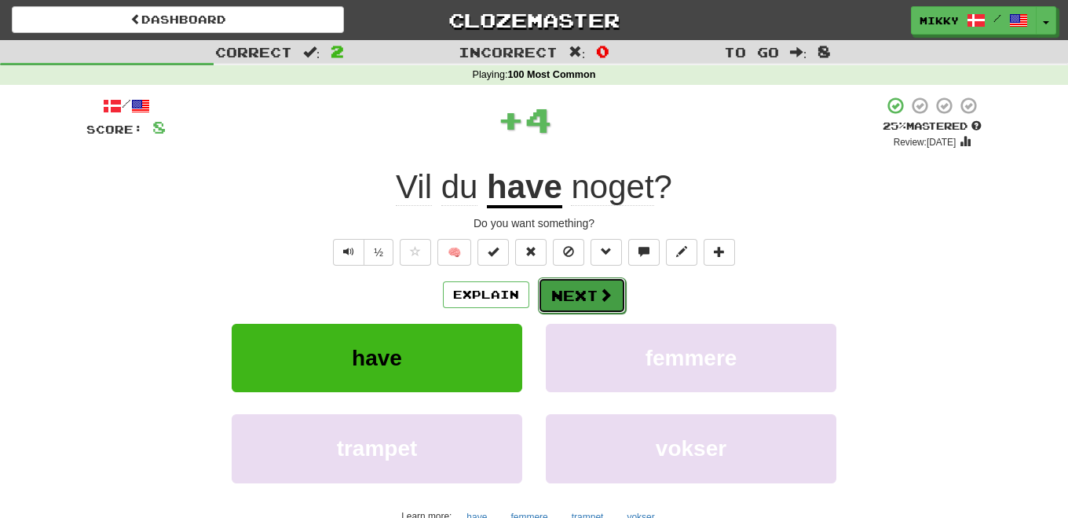
click at [580, 284] on button "Next" at bounding box center [582, 295] width 88 height 36
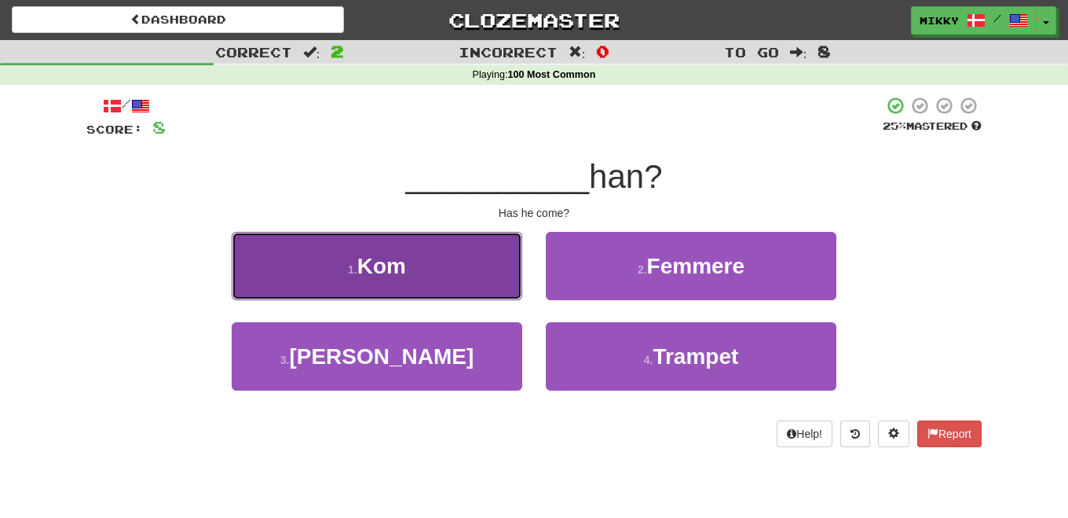
click at [500, 277] on button "1 . Kom" at bounding box center [377, 266] width 291 height 68
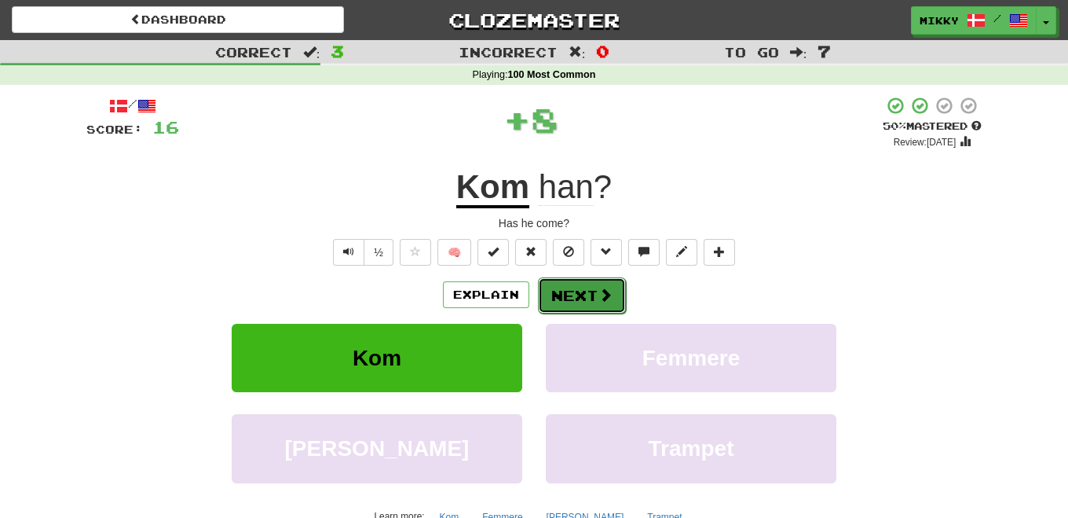
click at [584, 291] on button "Next" at bounding box center [582, 295] width 88 height 36
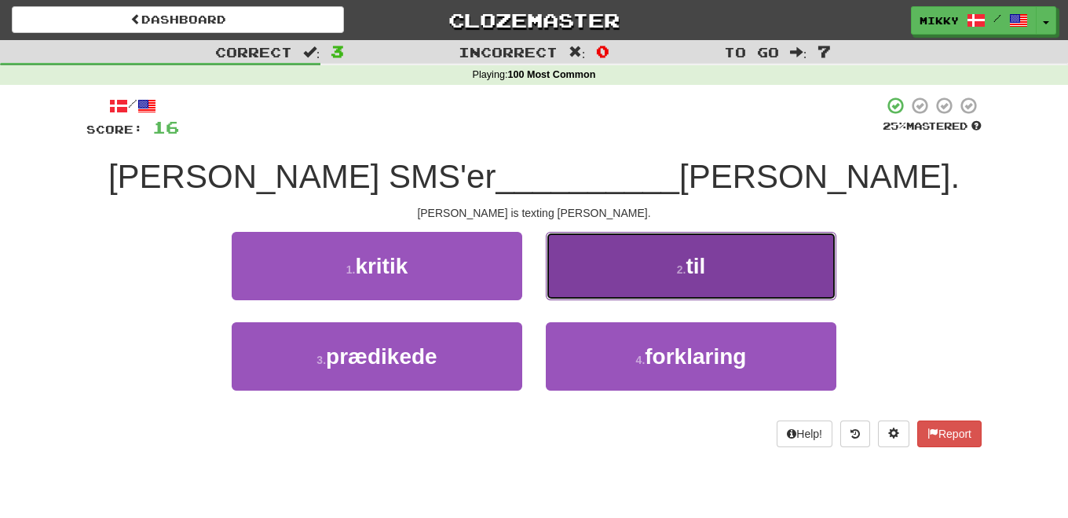
click at [661, 270] on button "2 . til" at bounding box center [691, 266] width 291 height 68
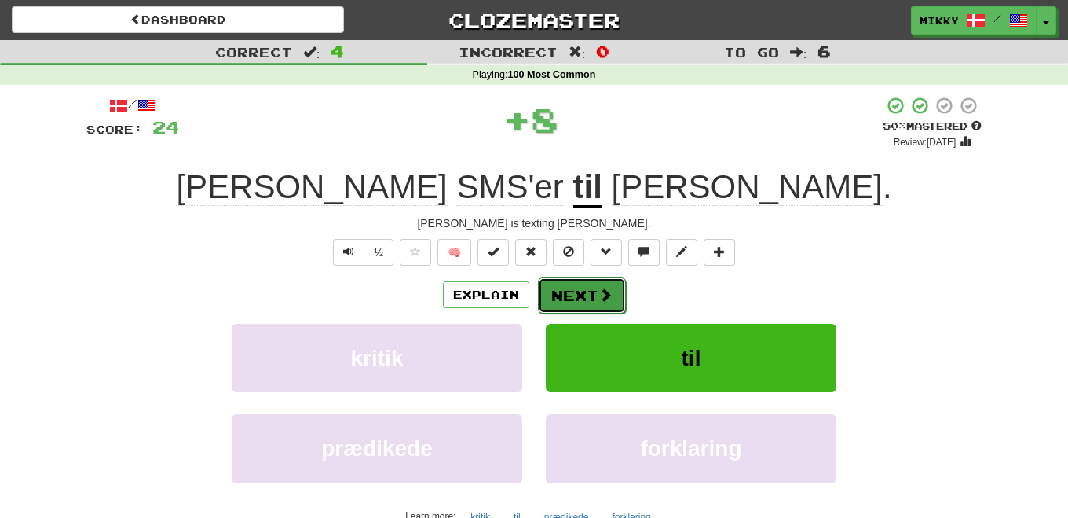
click at [589, 290] on button "Next" at bounding box center [582, 295] width 88 height 36
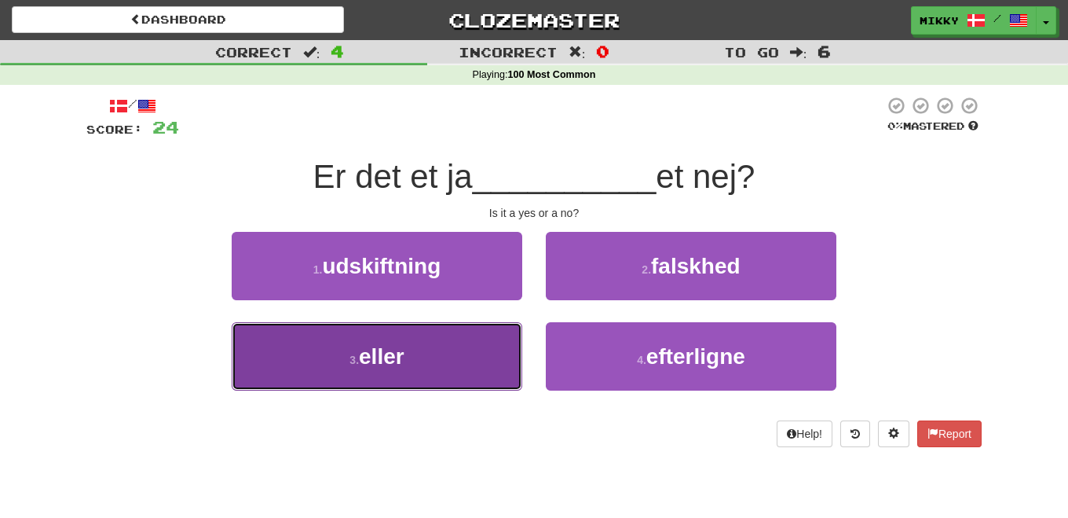
click at [471, 344] on button "3 . eller" at bounding box center [377, 356] width 291 height 68
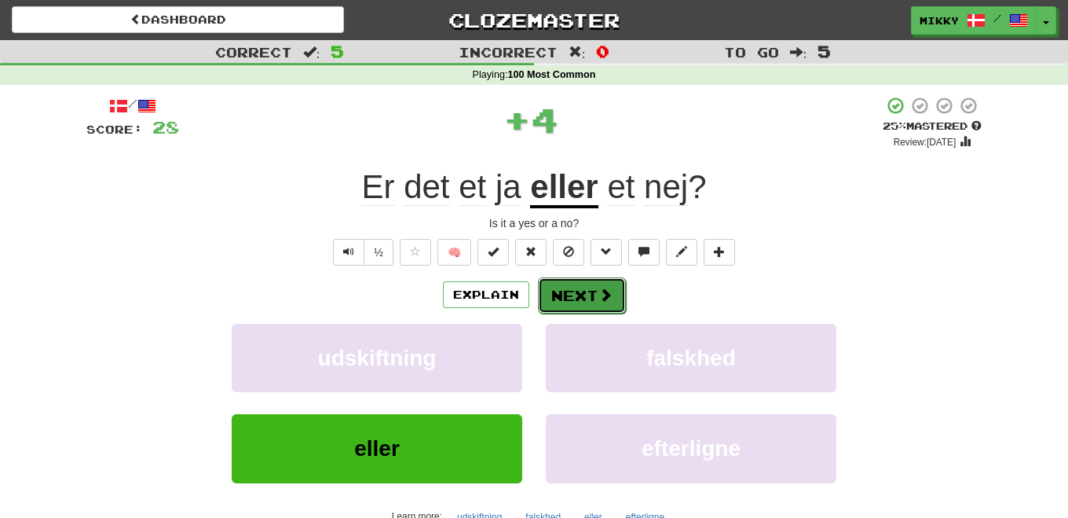
click at [567, 295] on button "Next" at bounding box center [582, 295] width 88 height 36
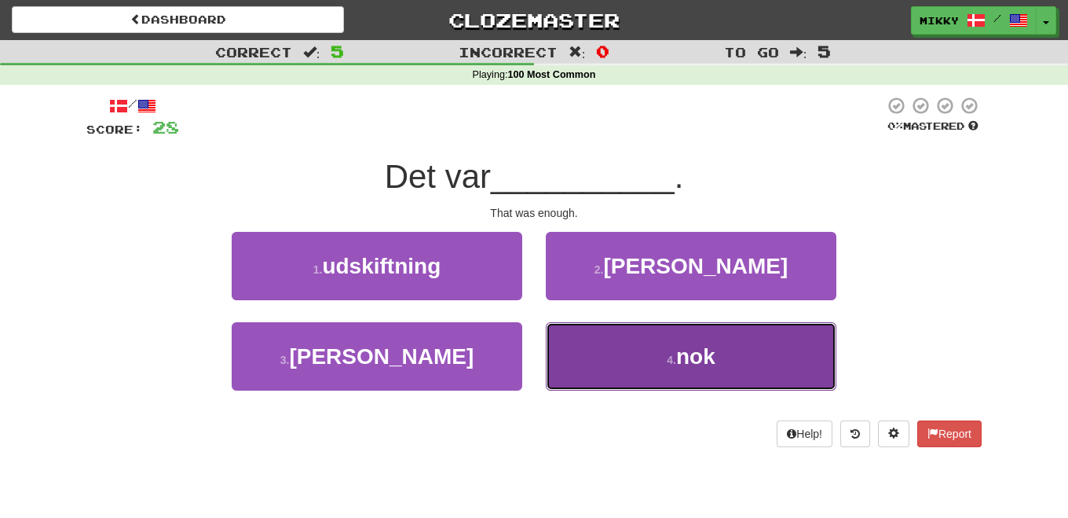
click at [641, 356] on button "4 . nok" at bounding box center [691, 356] width 291 height 68
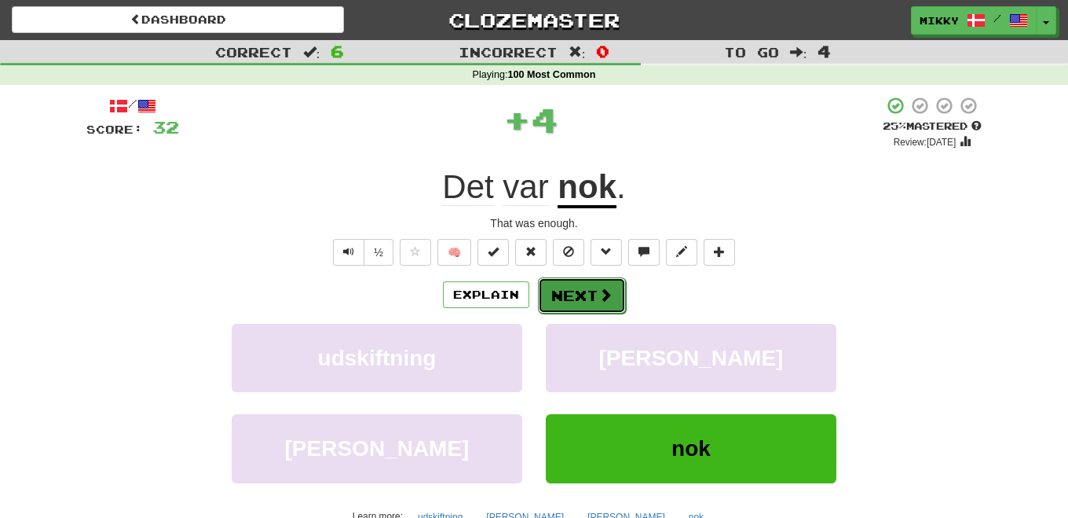
click at [588, 299] on button "Next" at bounding box center [582, 295] width 88 height 36
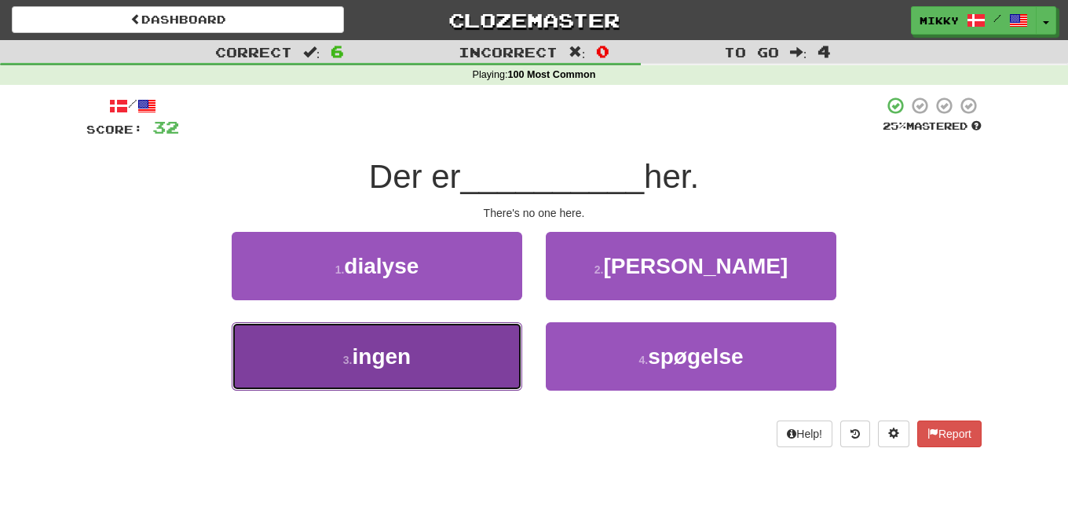
click at [433, 345] on button "3 . ingen" at bounding box center [377, 356] width 291 height 68
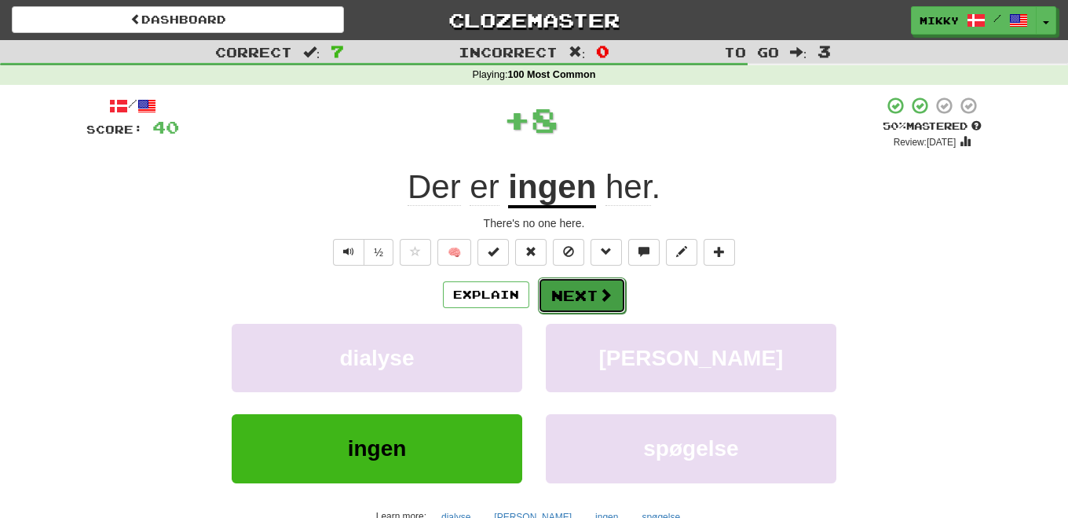
click at [566, 292] on button "Next" at bounding box center [582, 295] width 88 height 36
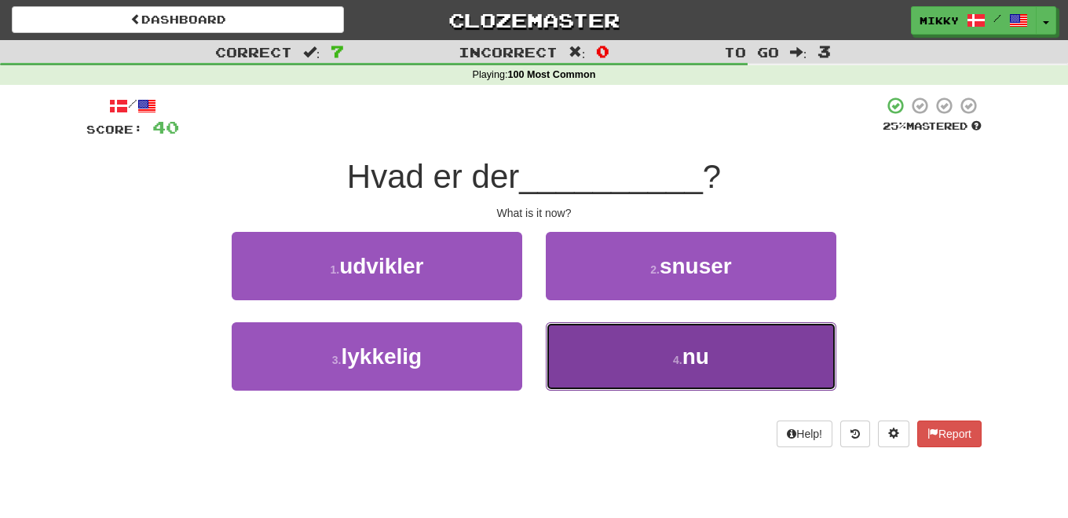
click at [647, 354] on button "4 . nu" at bounding box center [691, 356] width 291 height 68
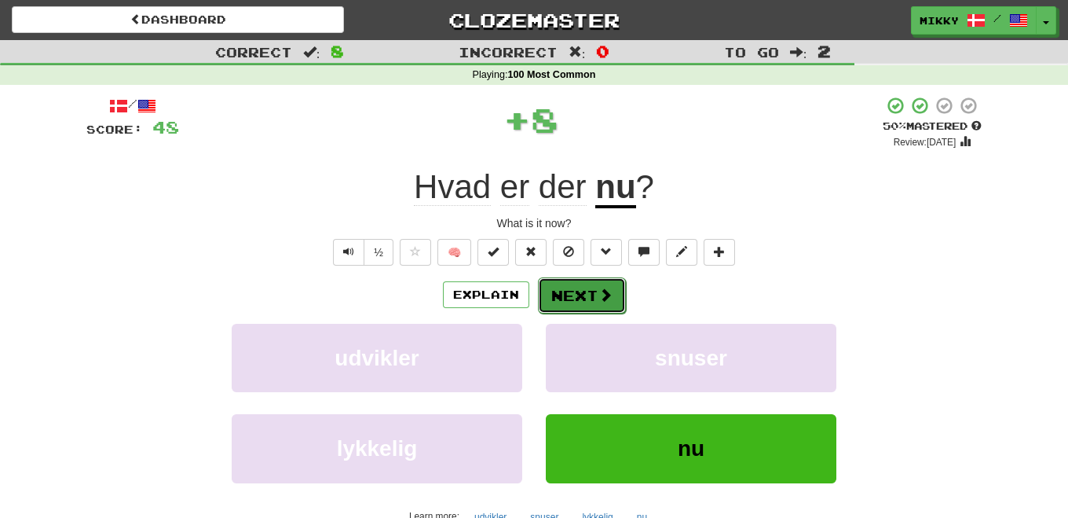
click at [581, 295] on button "Next" at bounding box center [582, 295] width 88 height 36
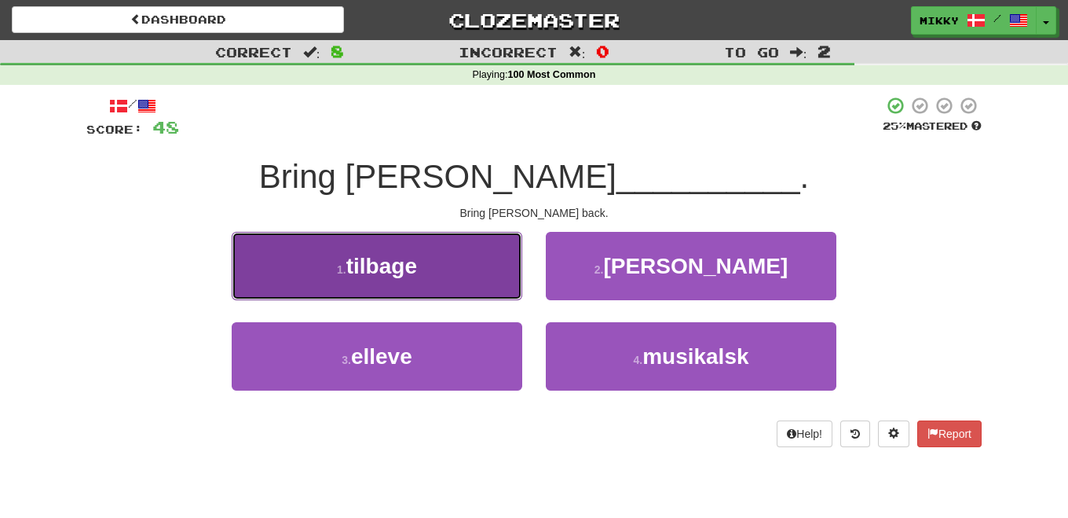
click at [470, 252] on button "1 . tilbage" at bounding box center [377, 266] width 291 height 68
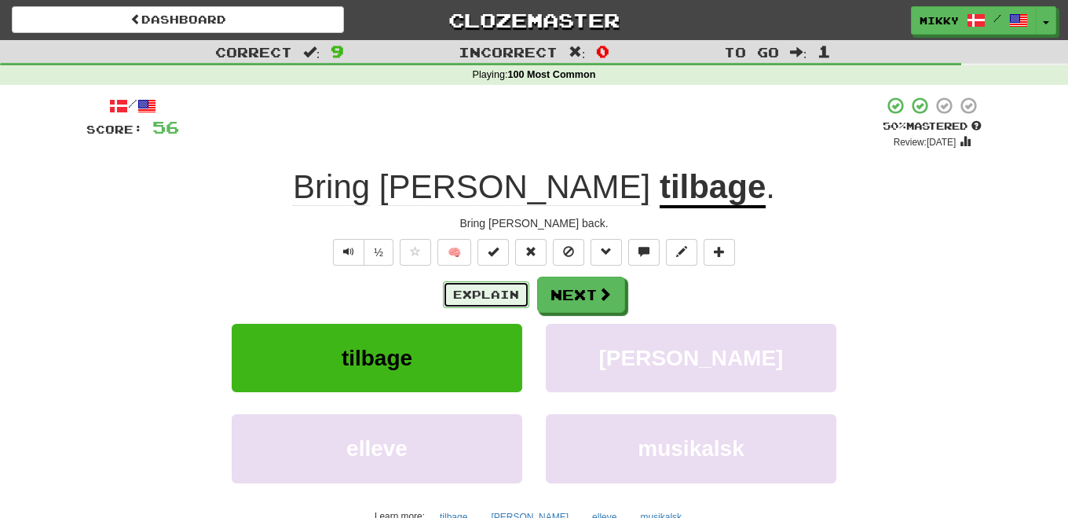
click at [518, 289] on button "Explain" at bounding box center [486, 294] width 86 height 27
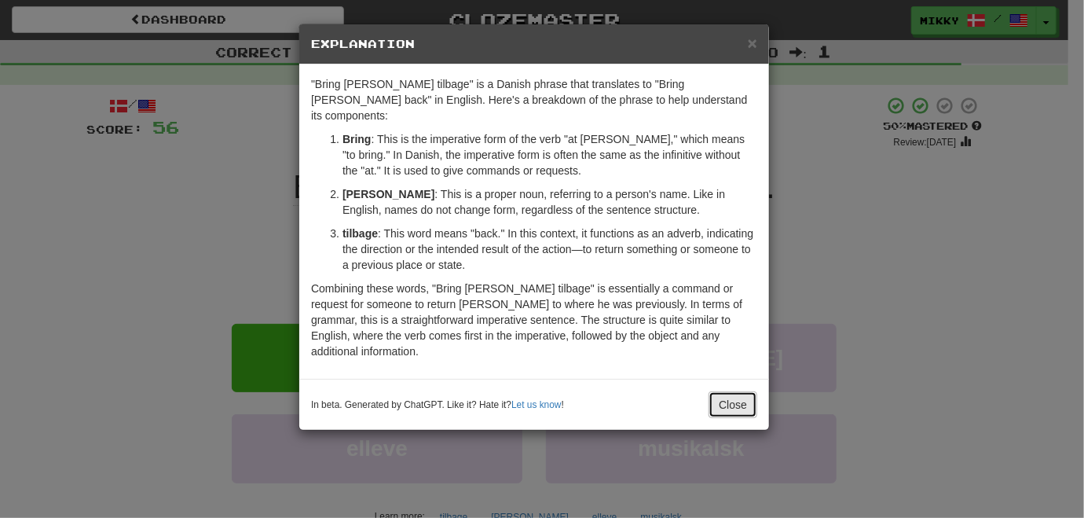
click at [728, 391] on button "Close" at bounding box center [733, 404] width 49 height 27
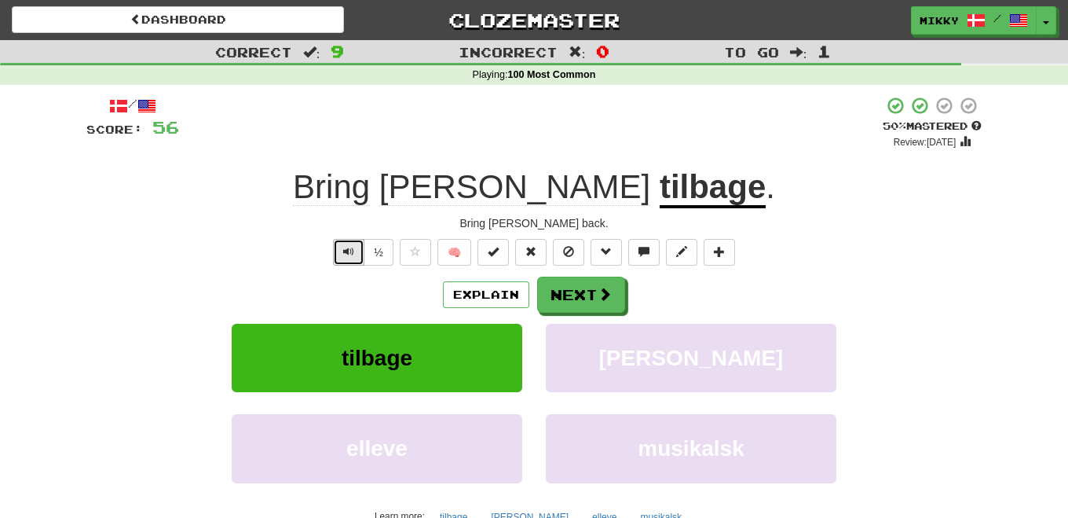
click at [352, 257] on button "Text-to-speech controls" at bounding box center [348, 252] width 31 height 27
click at [574, 295] on button "Next" at bounding box center [582, 295] width 88 height 36
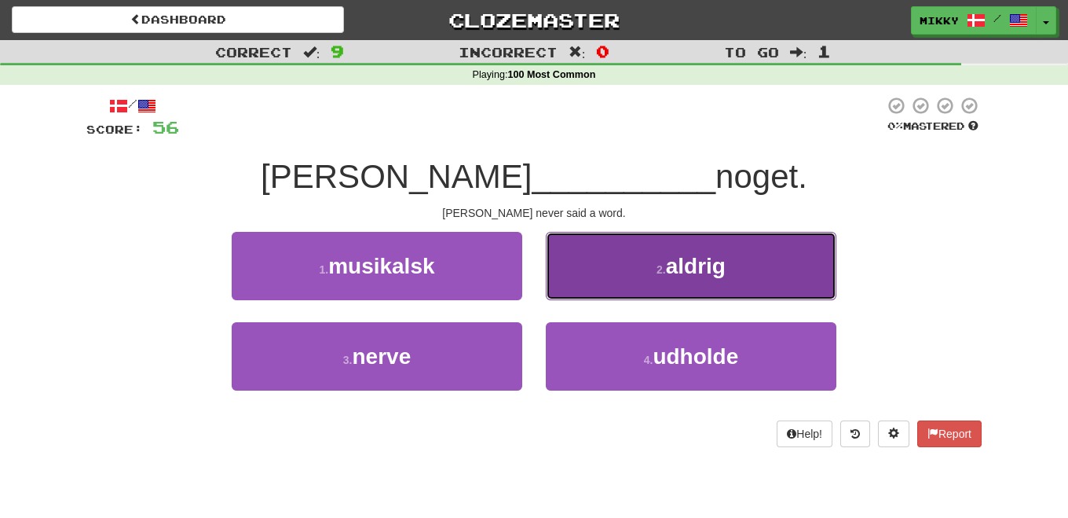
click at [612, 274] on button "2 . aldrig" at bounding box center [691, 266] width 291 height 68
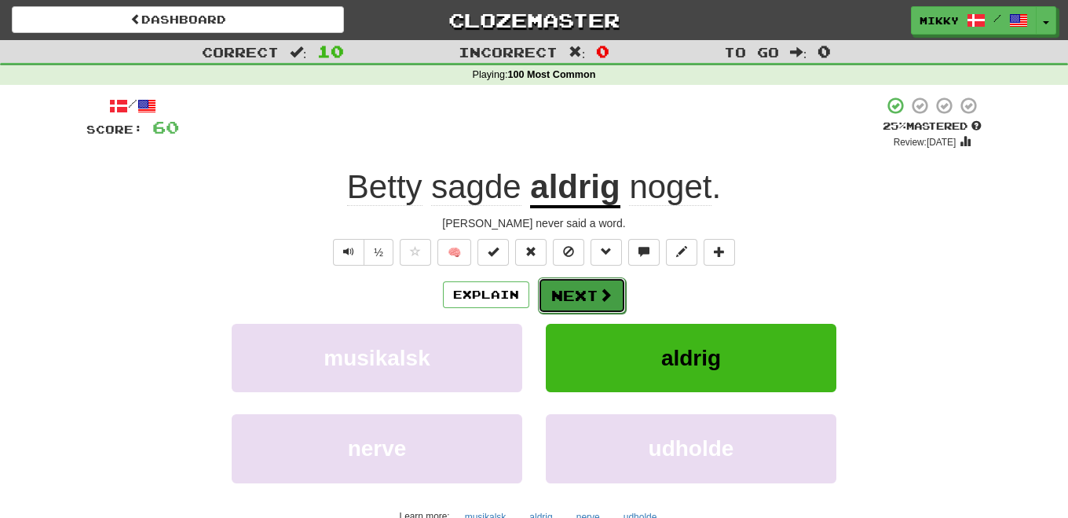
click at [587, 291] on button "Next" at bounding box center [582, 295] width 88 height 36
